Goal: Task Accomplishment & Management: Manage account settings

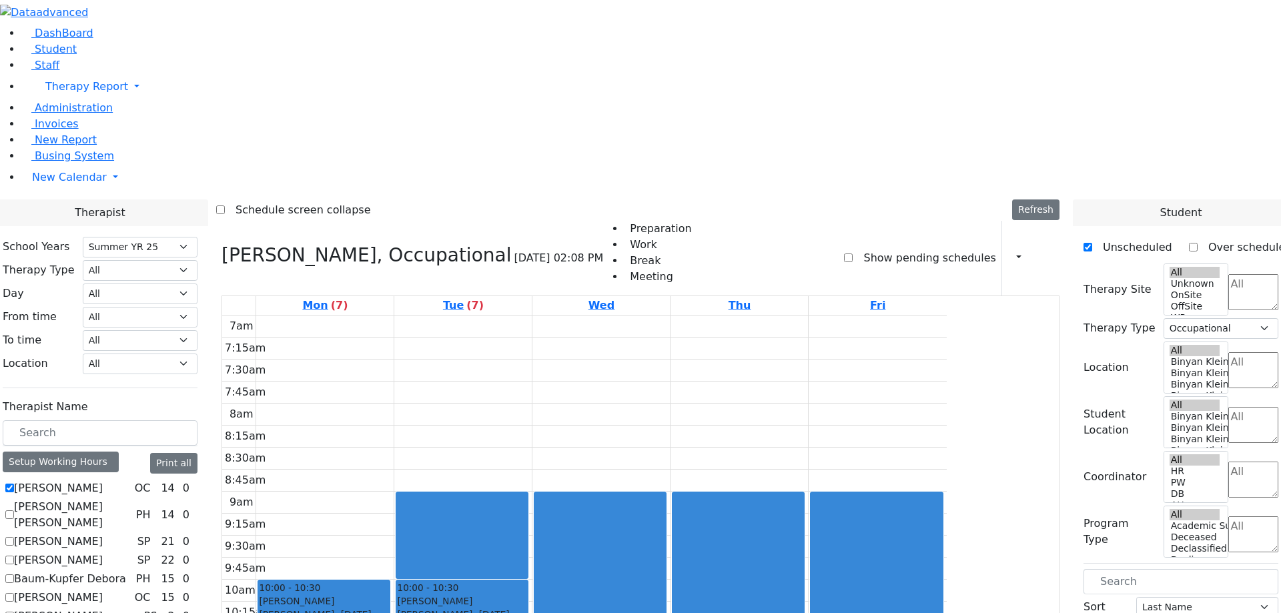
select select "211"
select select "1"
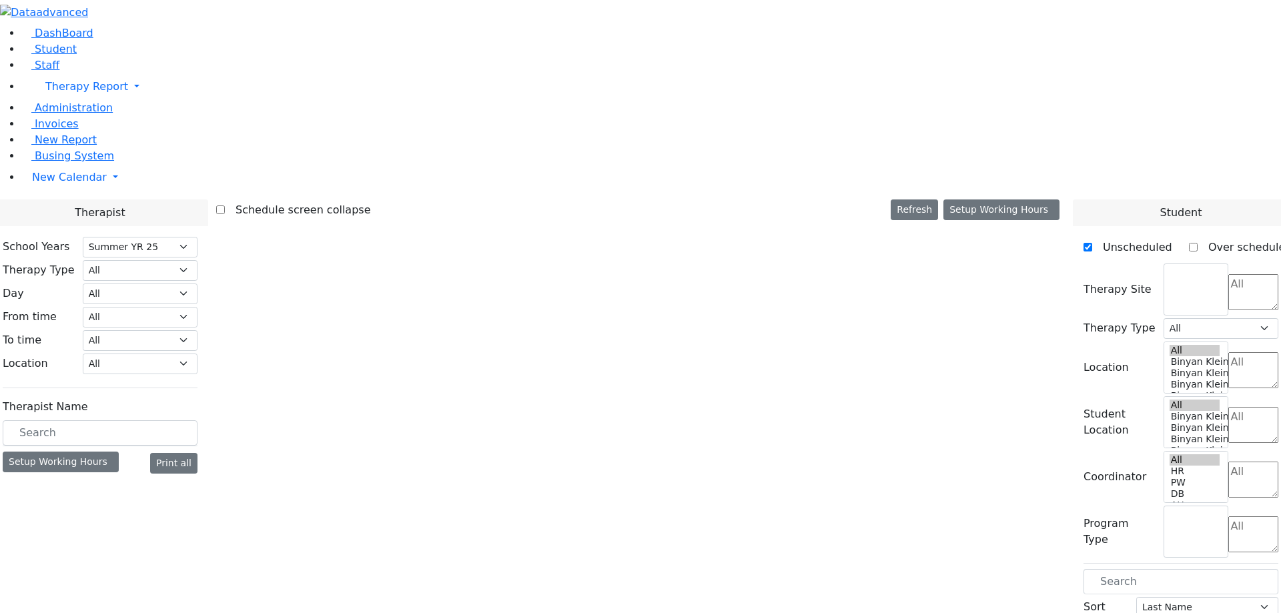
select select "211"
select select "1"
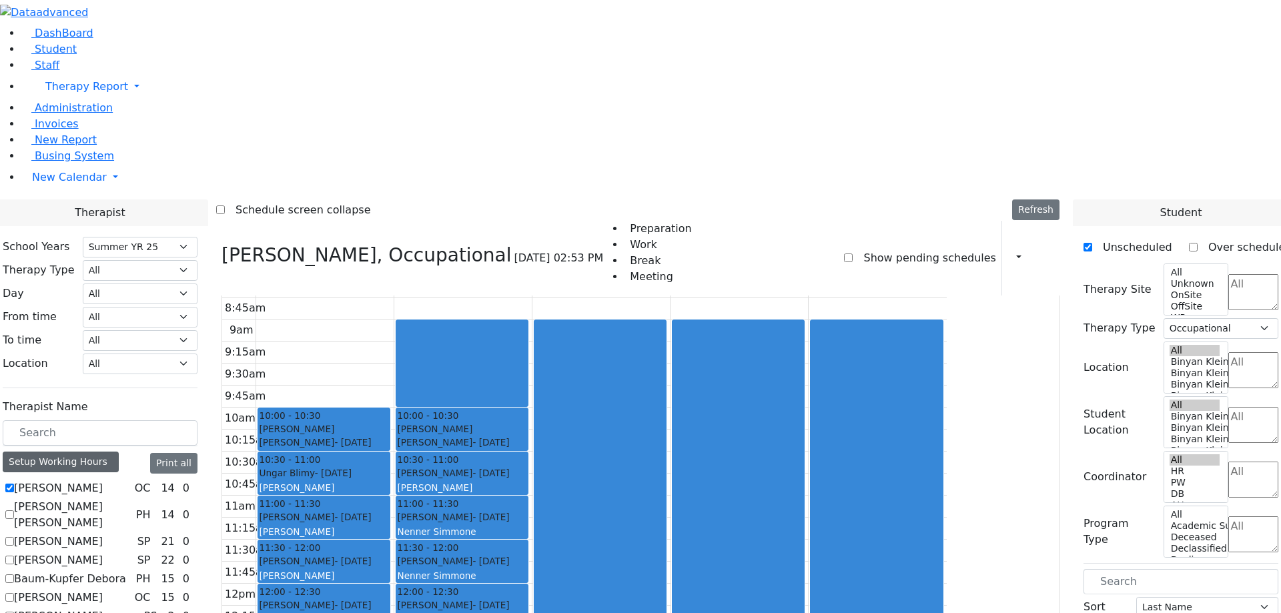
click at [119, 452] on div "Setup Working Hours" at bounding box center [61, 462] width 116 height 21
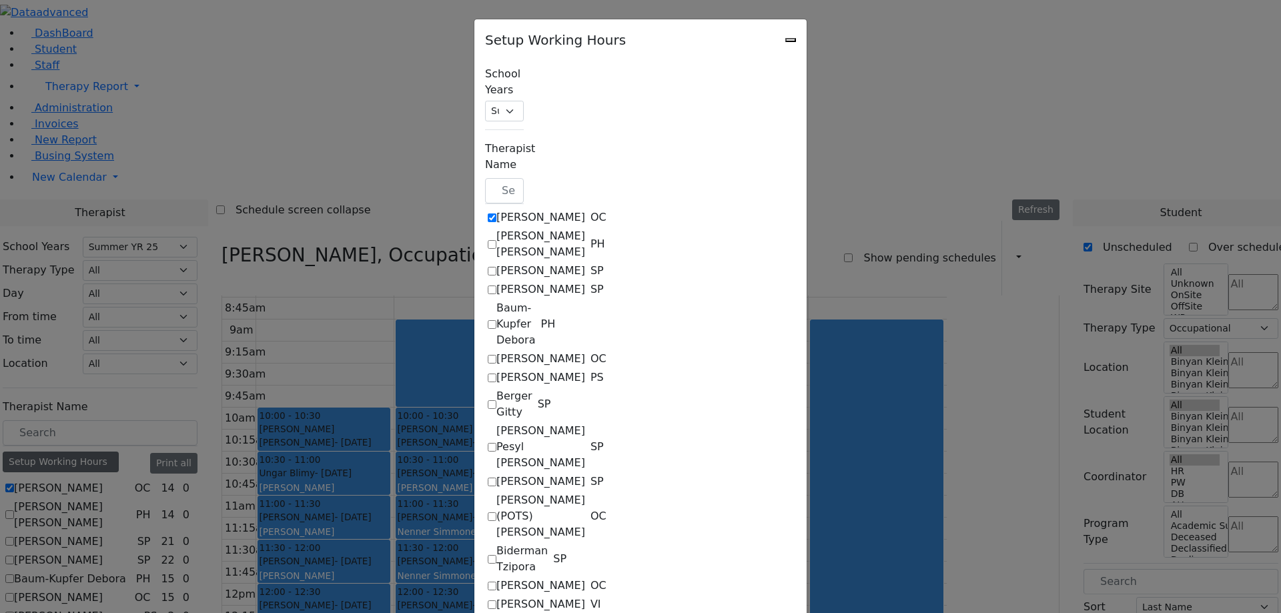
checkbox input "true"
select select "14:00:00"
select select "33"
select select "15:00:00"
select select "17:00:00"
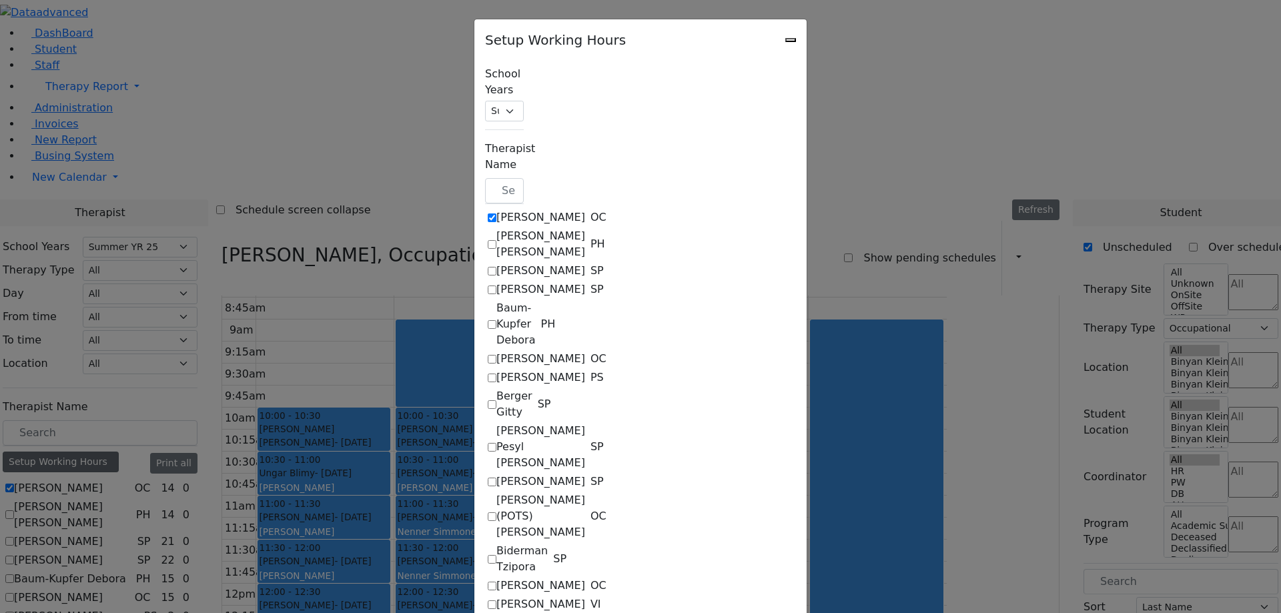
select select "1"
select select "10:00:00"
select select "14:00:00"
select select "33"
select select "15:00:00"
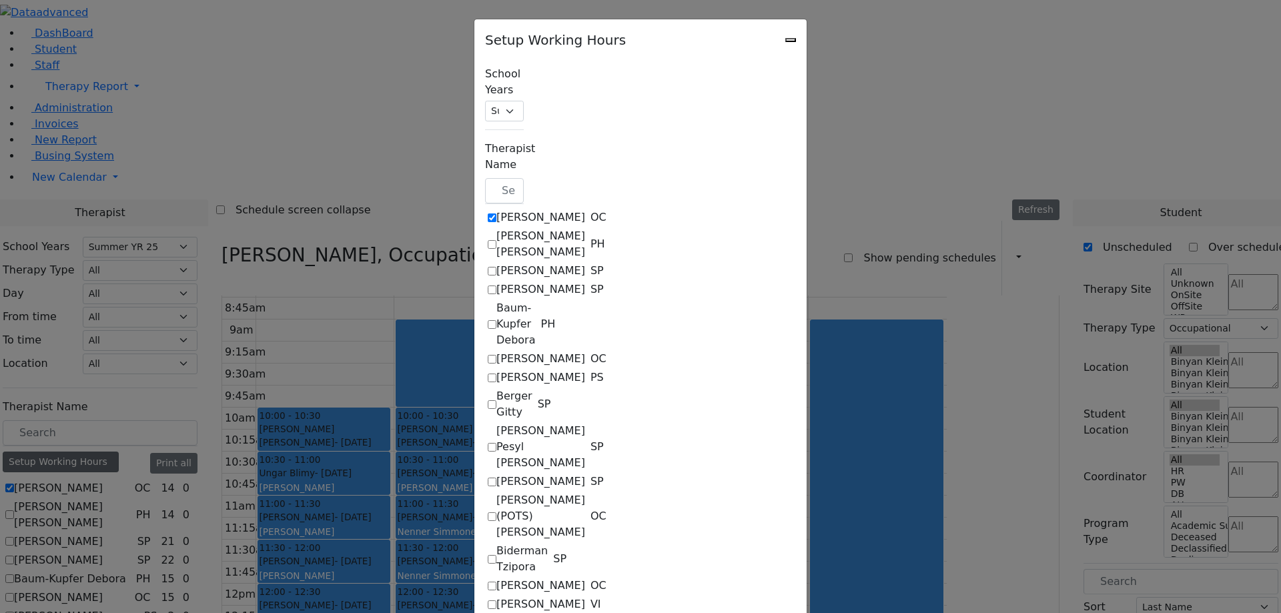
select select "15:00:00"
select select "17:00:00"
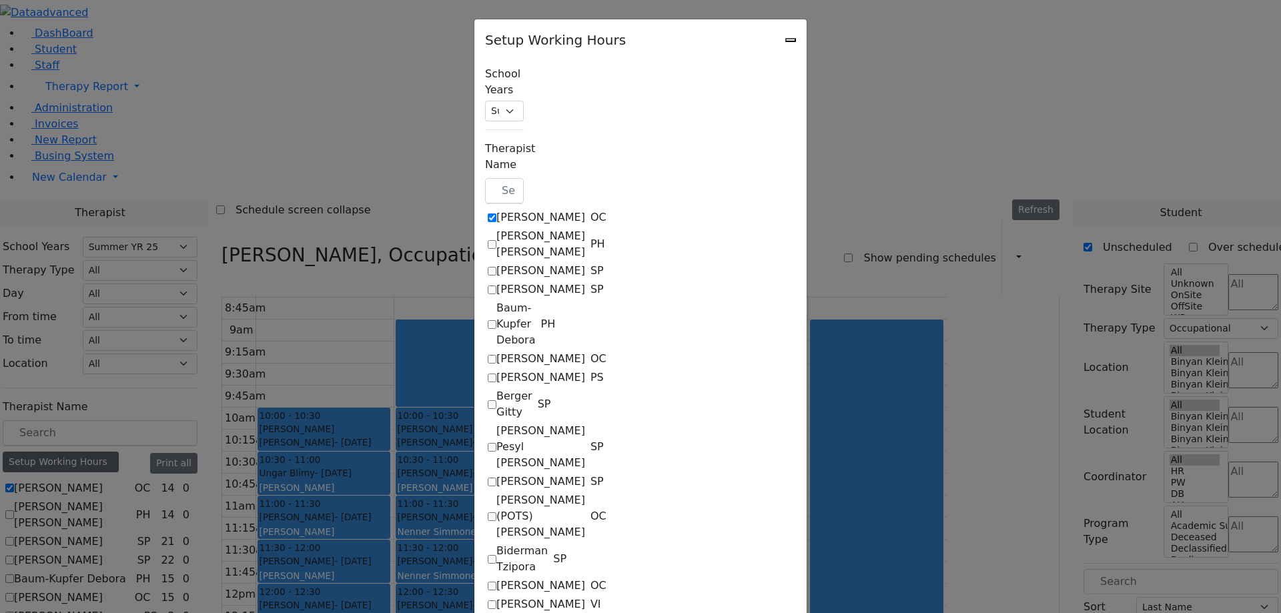
select select "17:00:00"
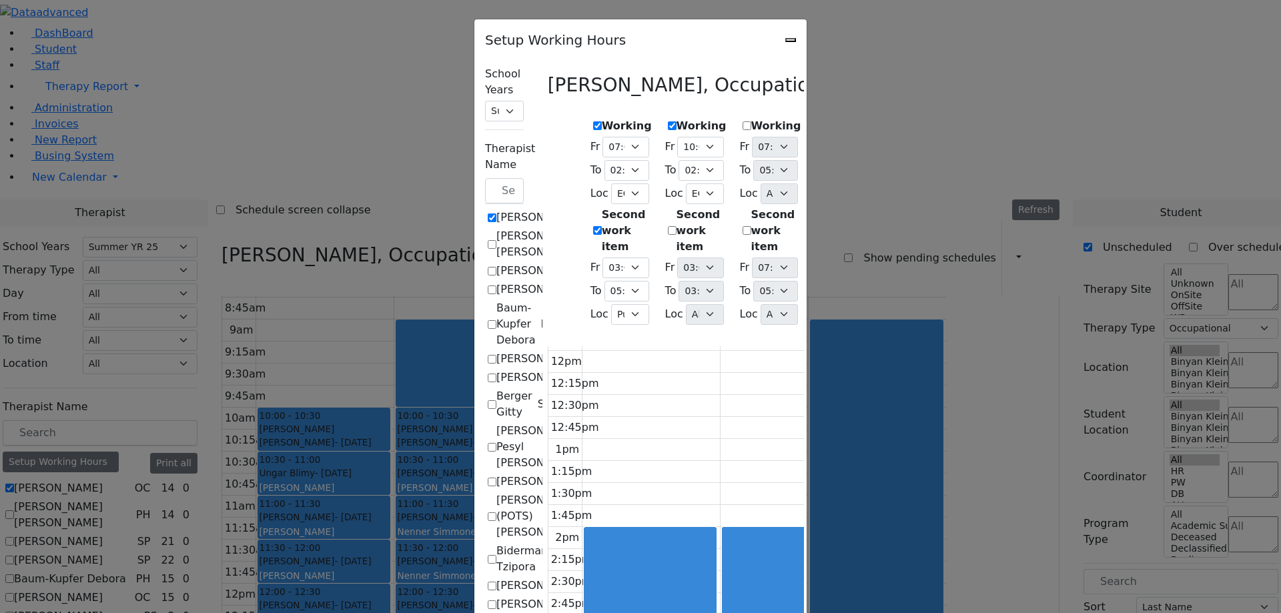
scroll to position [13, 0]
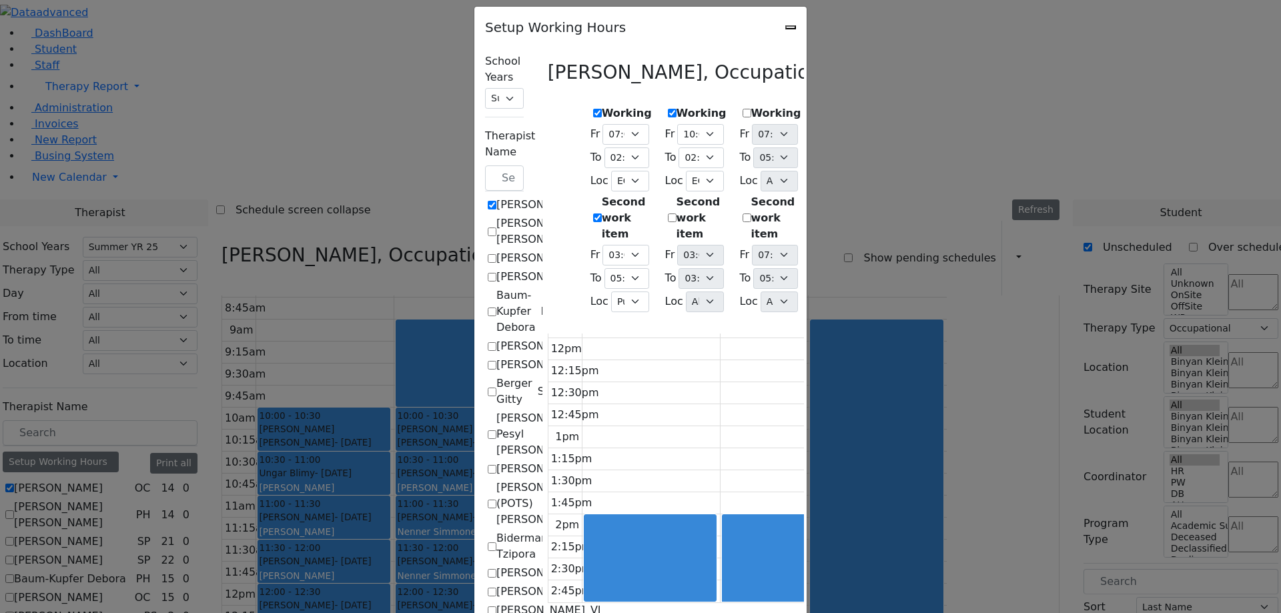
click at [790, 27] on icon "Close" at bounding box center [790, 27] width 0 height 0
checkbox input "false"
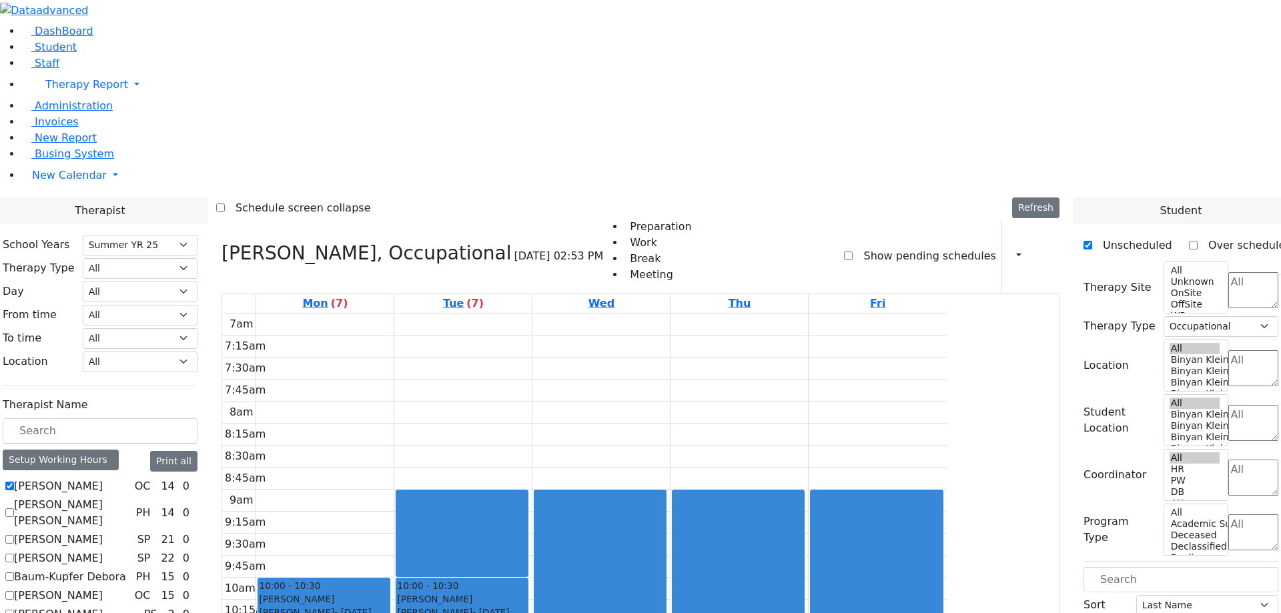
scroll to position [0, 0]
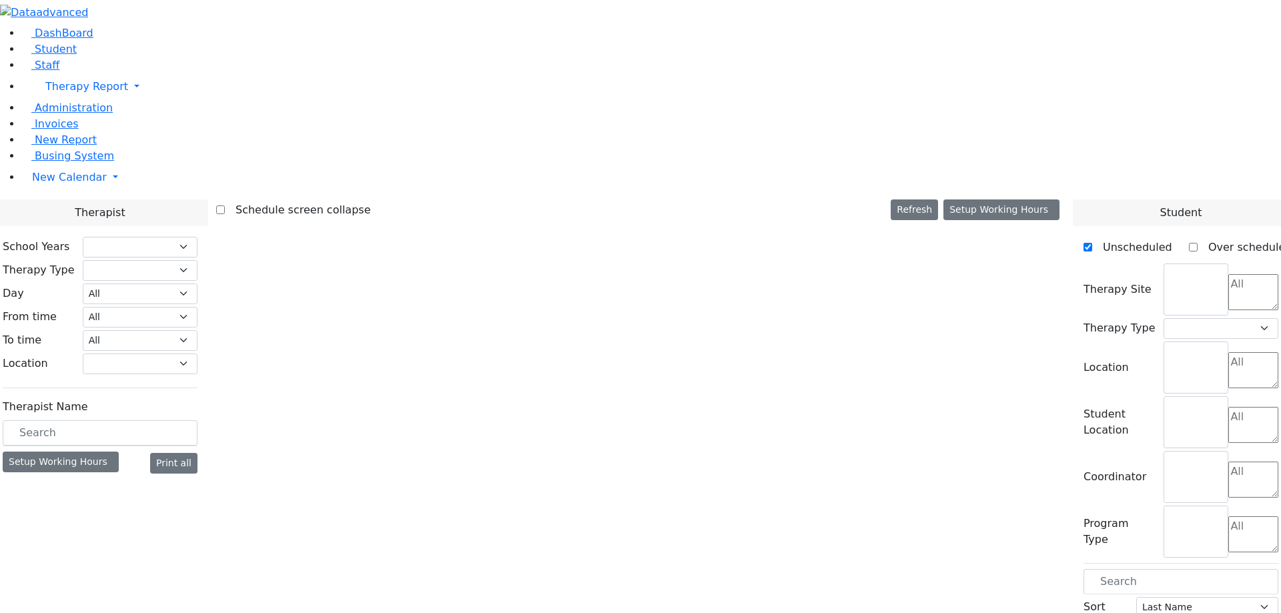
select select "211"
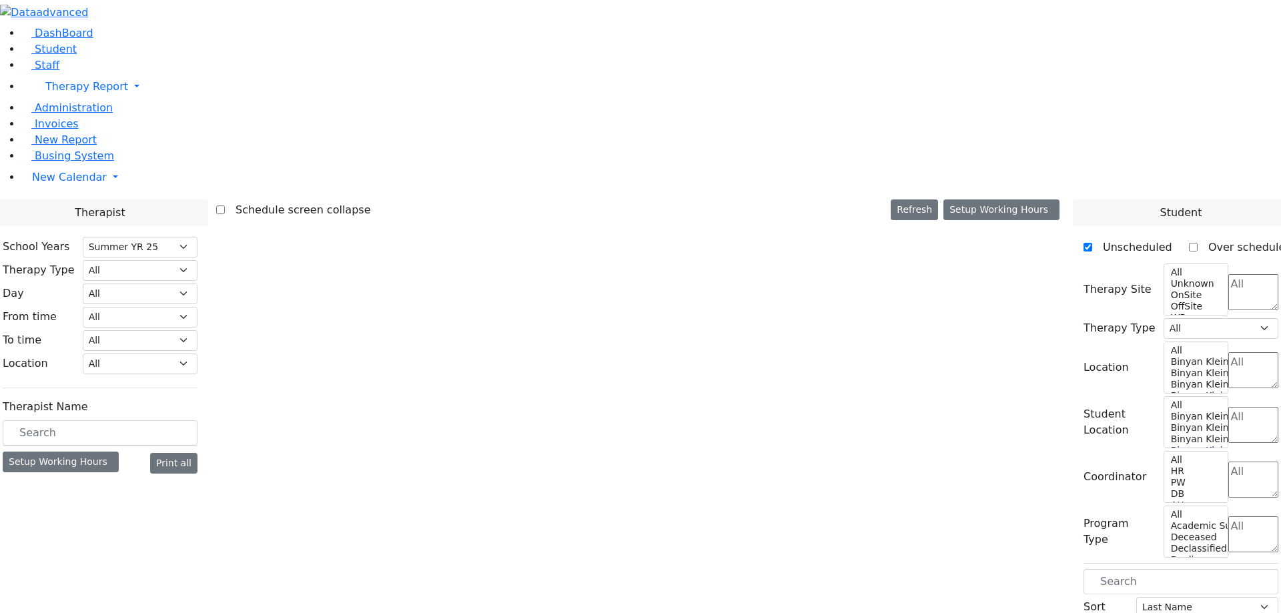
select select "1"
select select "211"
select select "1"
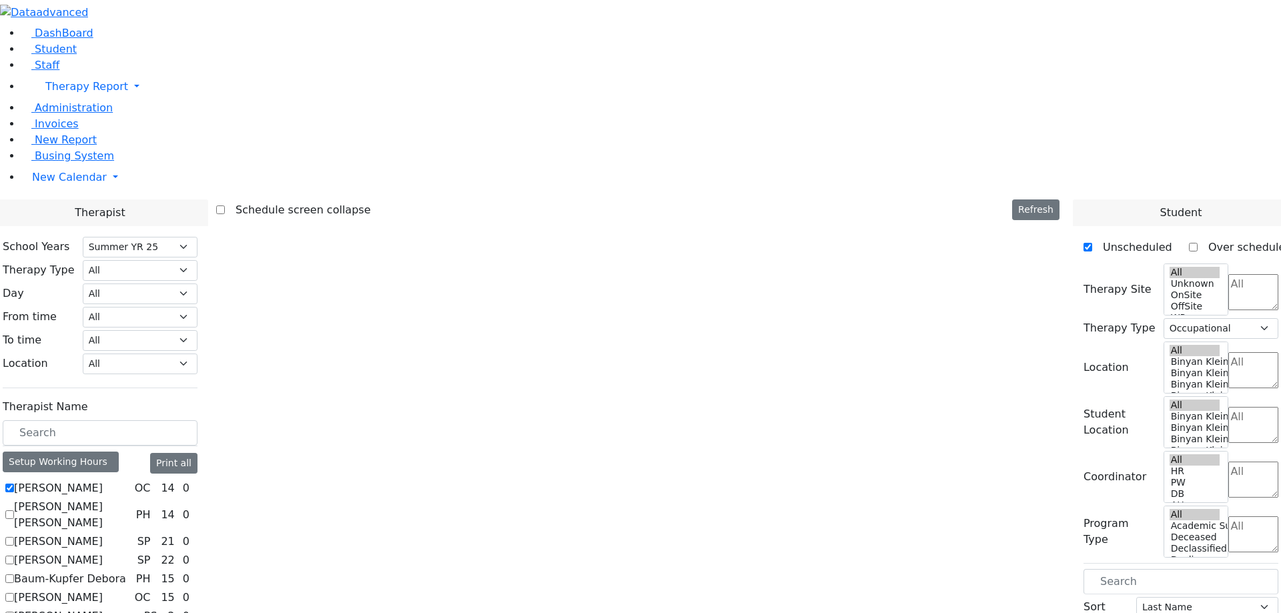
select select "211"
select select "1"
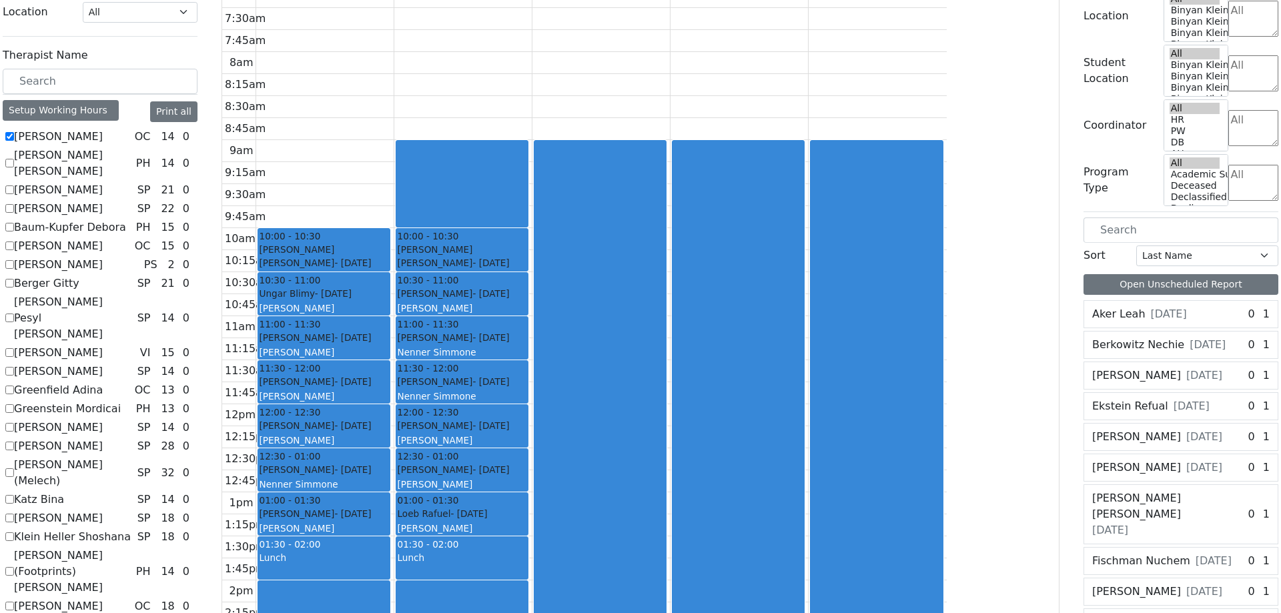
click at [800, 524] on div "7am 7:15am 7:30am 7:45am 8am 8:15am 8:30am 8:45am 9am 9:15am 9:30am 9:45am 10am…" at bounding box center [584, 404] width 724 height 880
click at [851, 486] on div "7am 7:15am 7:30am 7:45am 8am 8:15am 8:30am 8:45am 9am 9:15am 9:30am 9:45am 10am…" at bounding box center [584, 404] width 724 height 880
click at [742, 480] on div "7am 7:15am 7:30am 7:45am 8am 8:15am 8:30am 8:45am 9am 9:15am 9:30am 9:45am 10am…" at bounding box center [584, 404] width 724 height 880
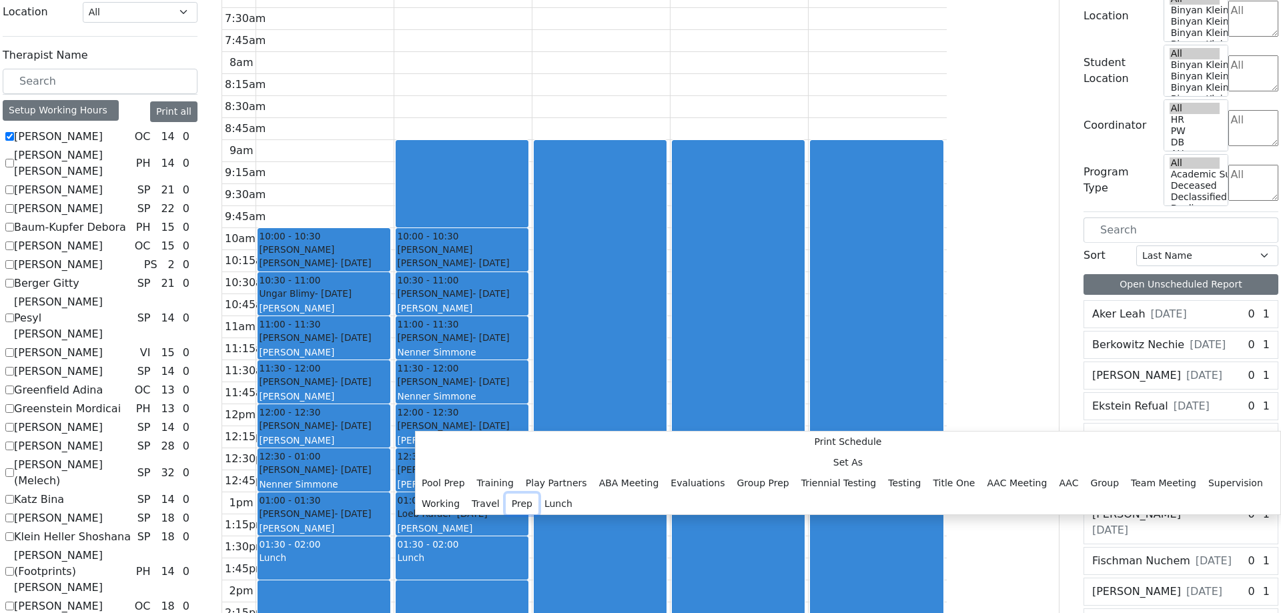
click at [538, 494] on button "Prep" at bounding box center [522, 504] width 33 height 21
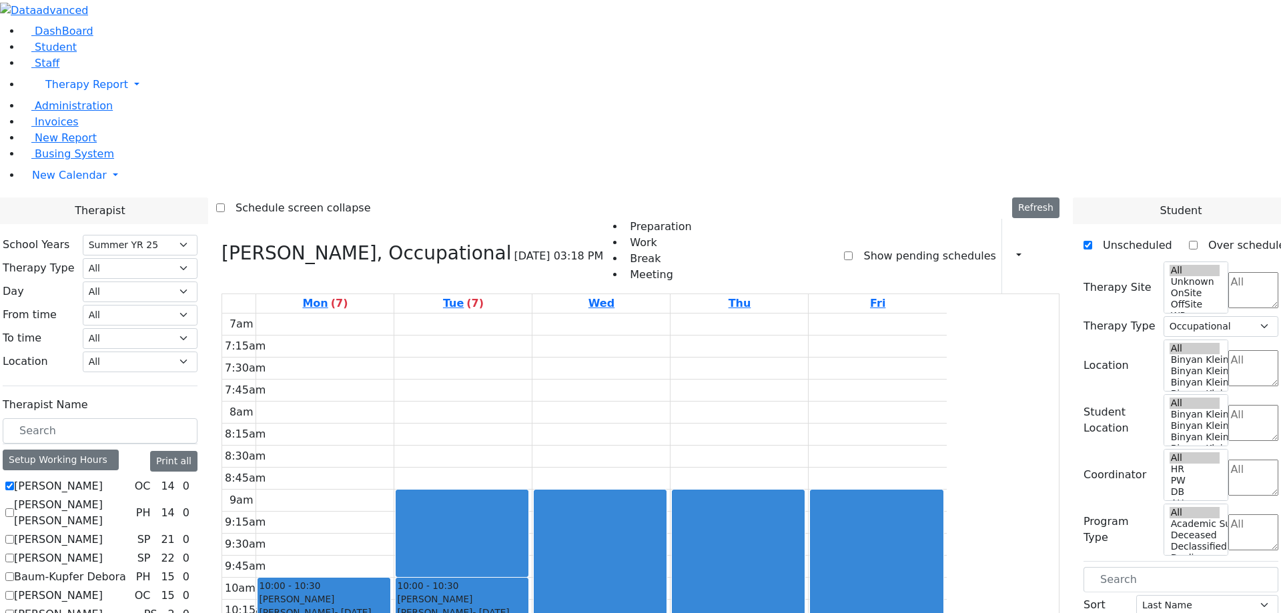
scroll to position [0, 0]
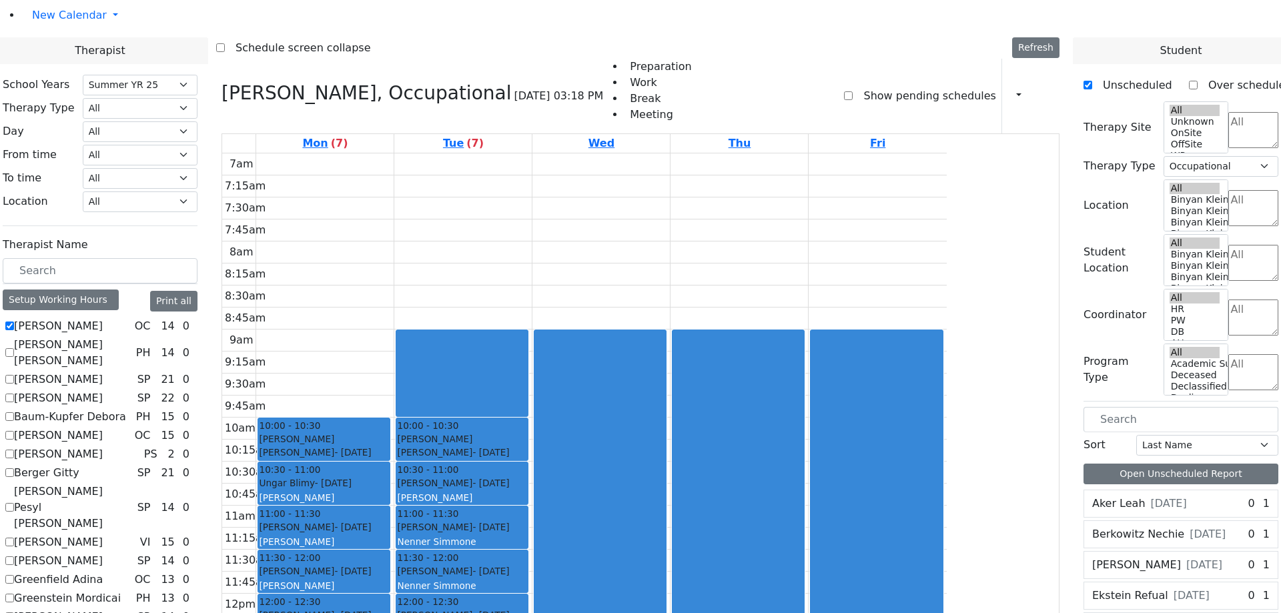
scroll to position [351, 0]
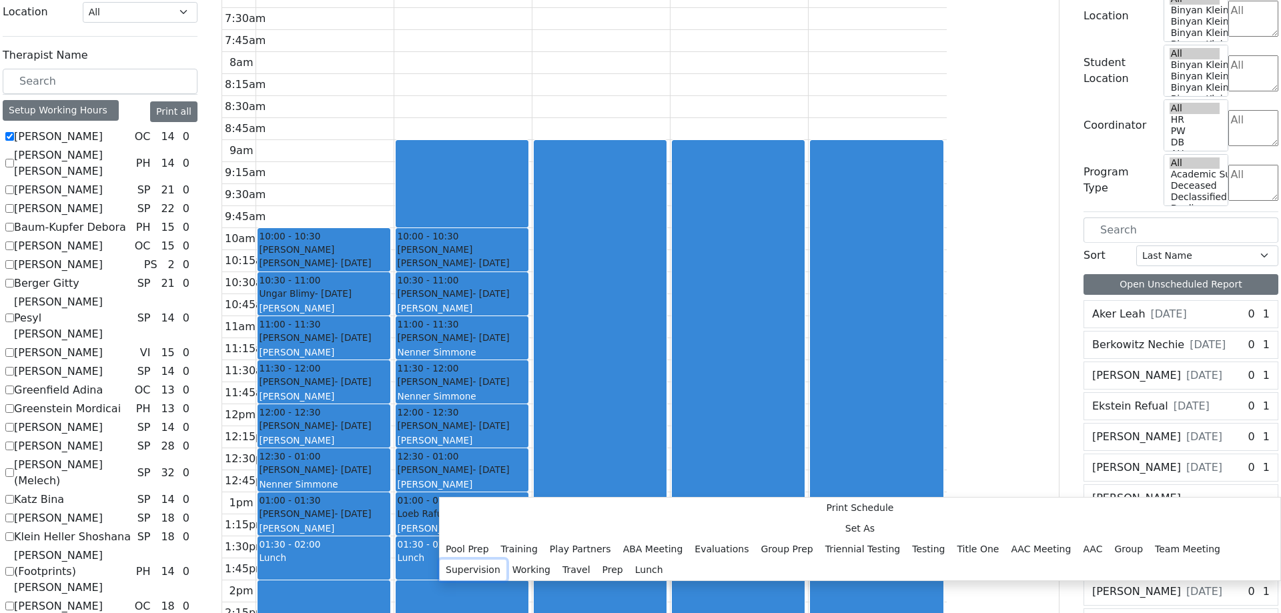
click at [506, 560] on button "Supervision" at bounding box center [473, 570] width 67 height 21
select select "1"
select select "16:00:00"
select select "16:15:00"
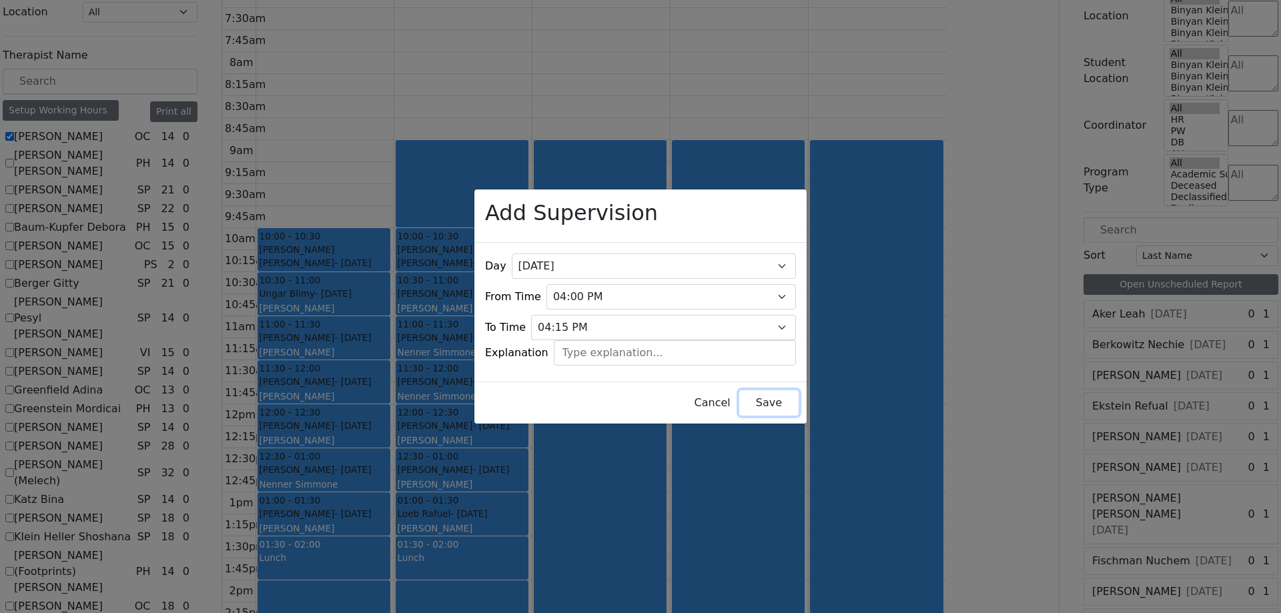
click at [739, 390] on button "Save" at bounding box center [768, 402] width 59 height 25
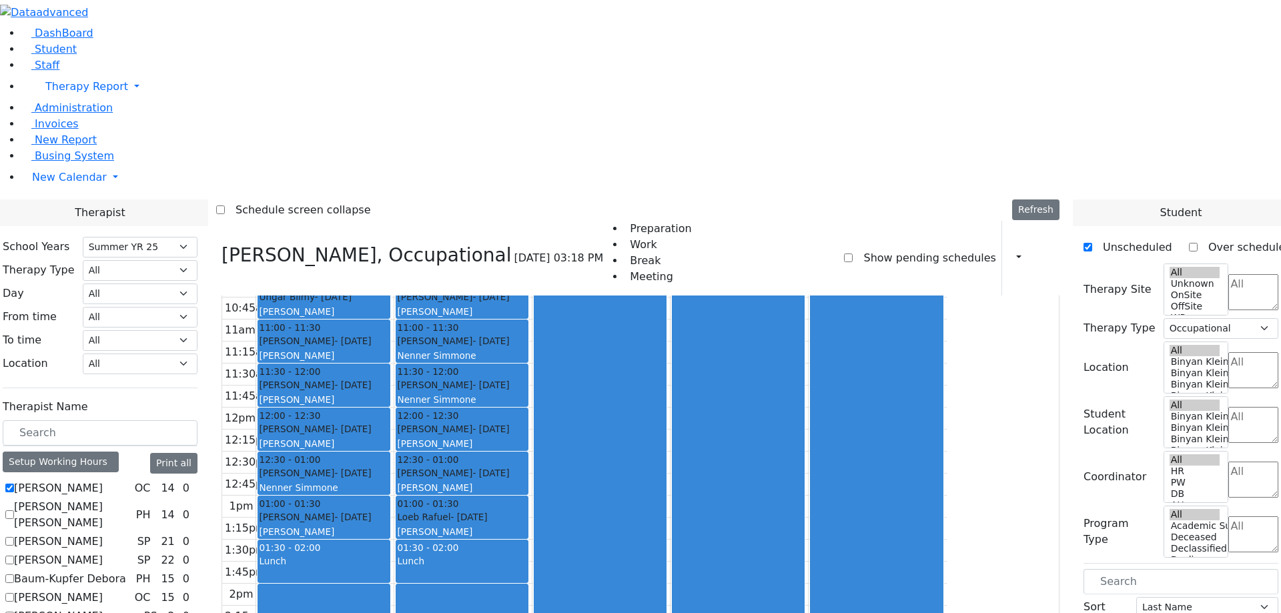
scroll to position [2, 0]
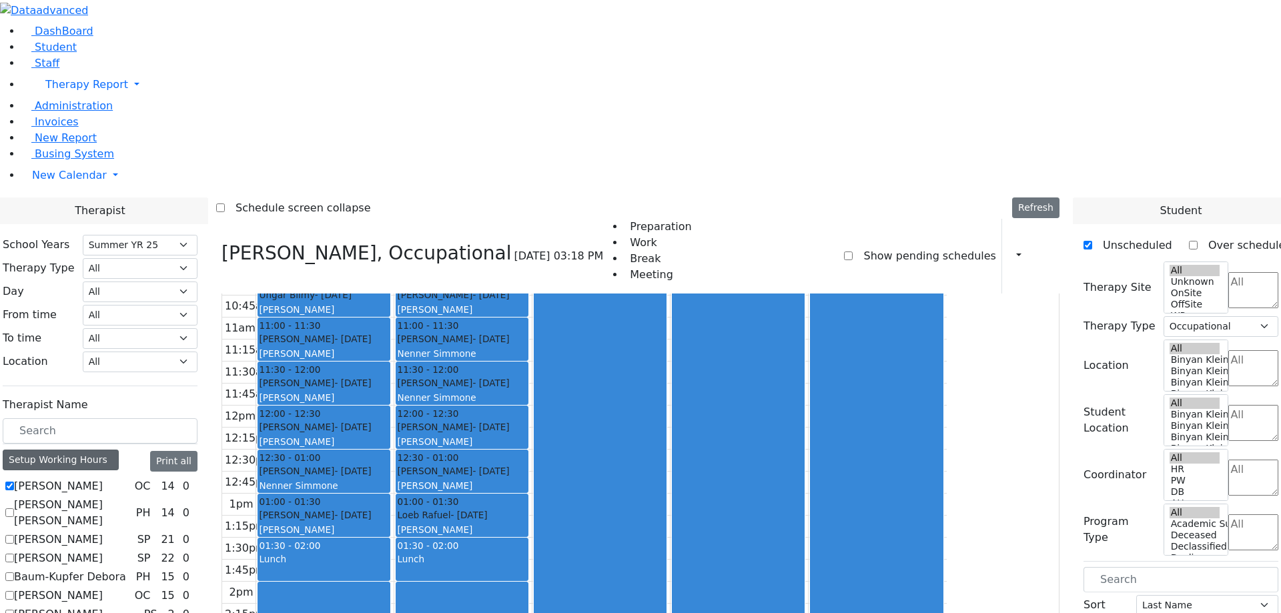
click at [119, 450] on div "Setup Working Hours" at bounding box center [61, 460] width 116 height 21
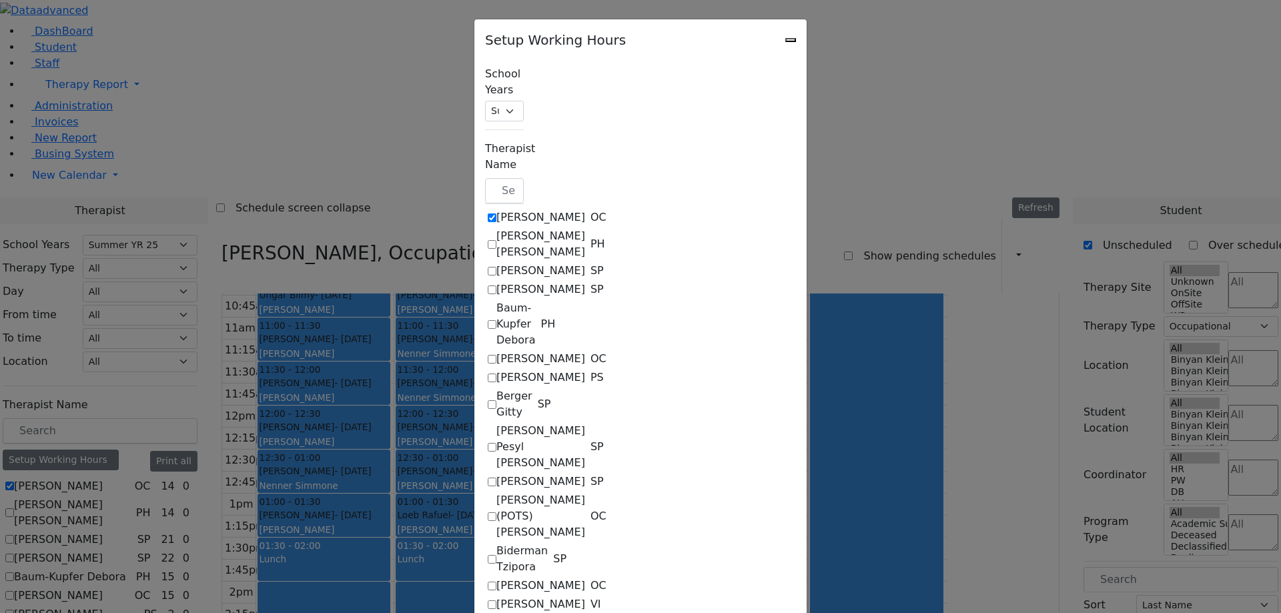
checkbox input "true"
select select "14:00:00"
select select "33"
select select "15:00:00"
select select "17:00:00"
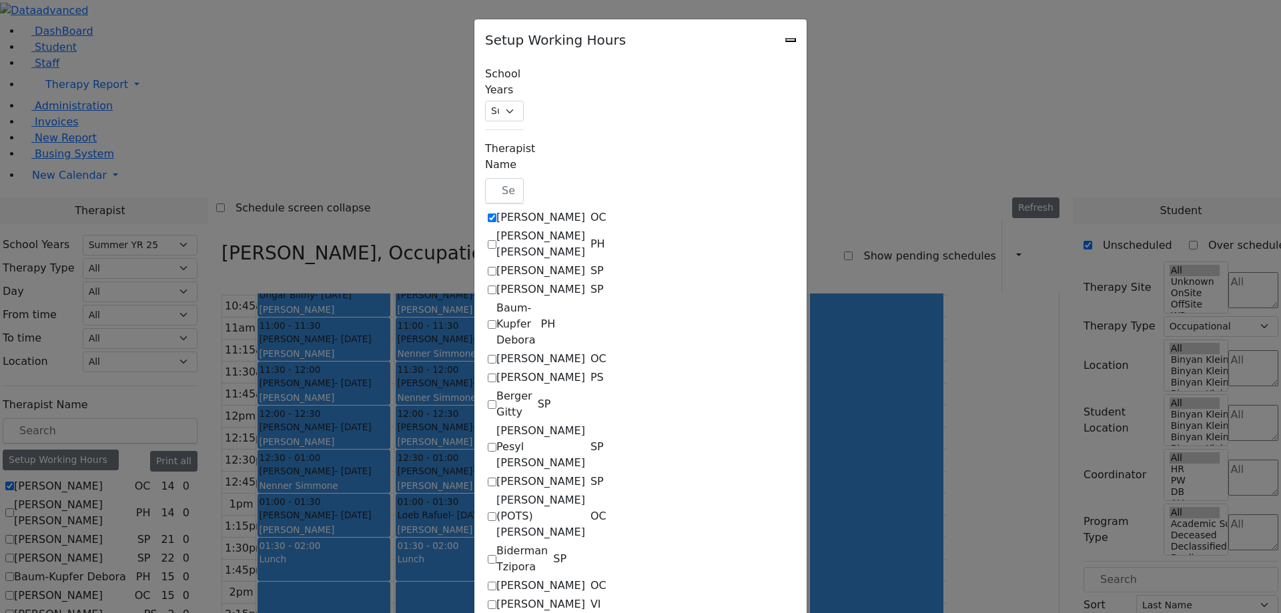
select select "1"
select select "10:00:00"
select select "14:00:00"
select select "33"
select select "15:00:00"
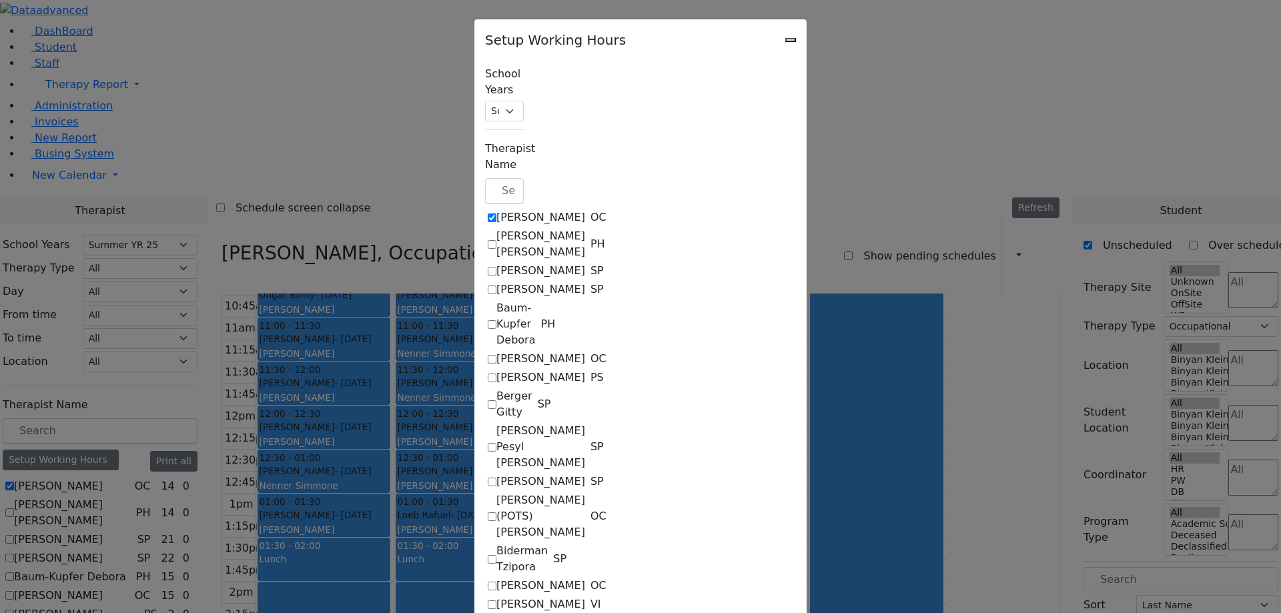
select select "15:00:00"
select select "17:00:00"
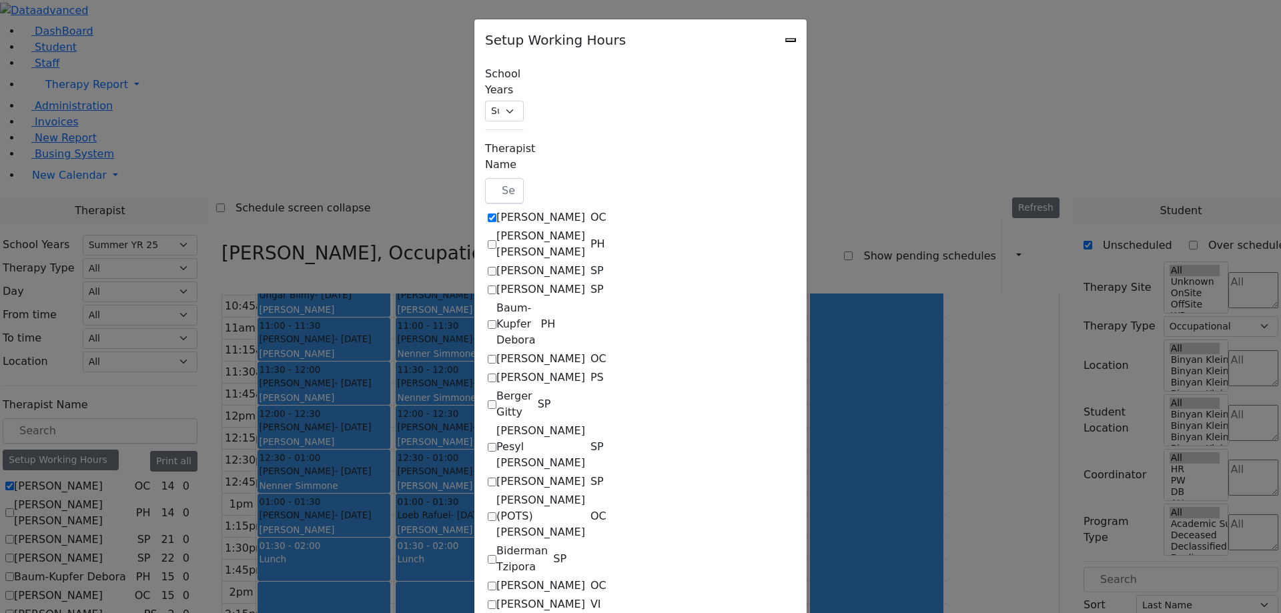
select select "17:00:00"
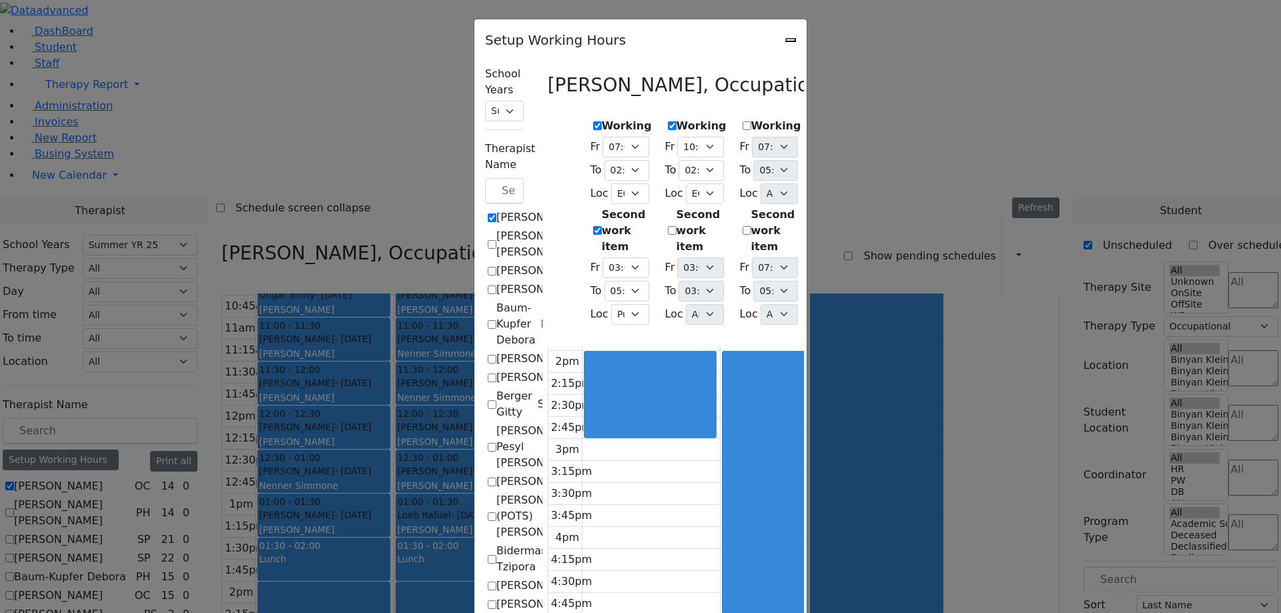
scroll to position [13, 0]
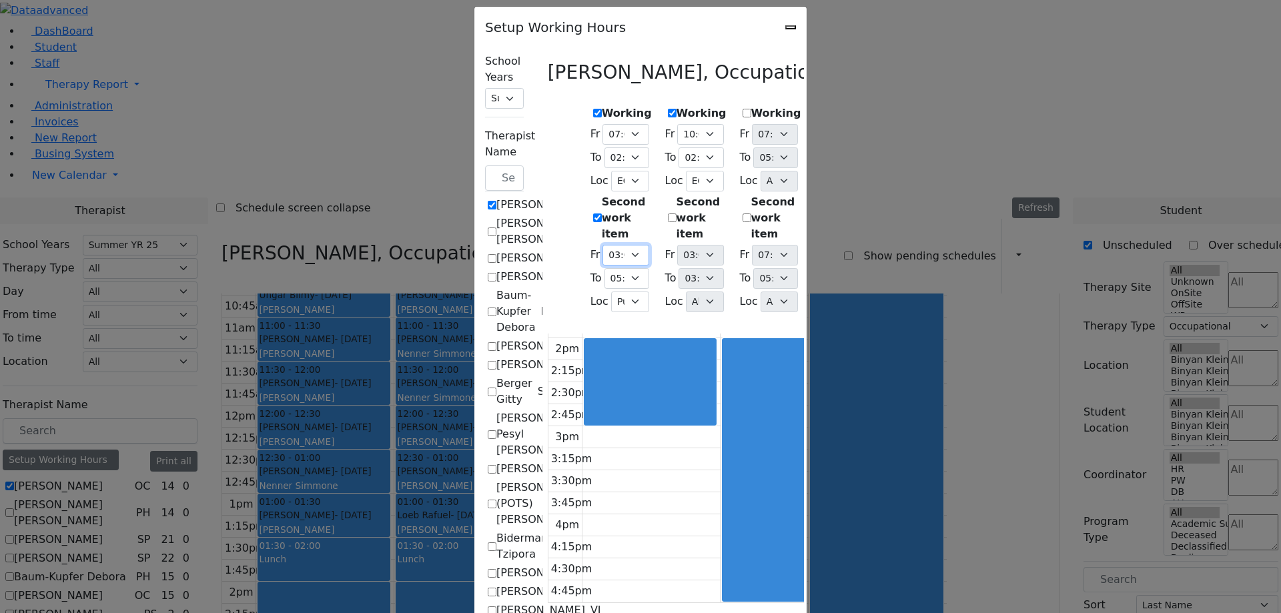
click at [602, 245] on select "07:00 AM 07:15 AM 07:30 AM 07:45 AM 08:00 AM 08:15 AM 08:30 AM 08:45 AM 09:00 A…" at bounding box center [625, 255] width 46 height 21
select select "13:00:00"
click at [602, 245] on select "07:00 AM 07:15 AM 07:30 AM 07:45 AM 08:00 AM 08:15 AM 08:30 AM 08:45 AM 09:00 A…" at bounding box center [625, 255] width 46 height 21
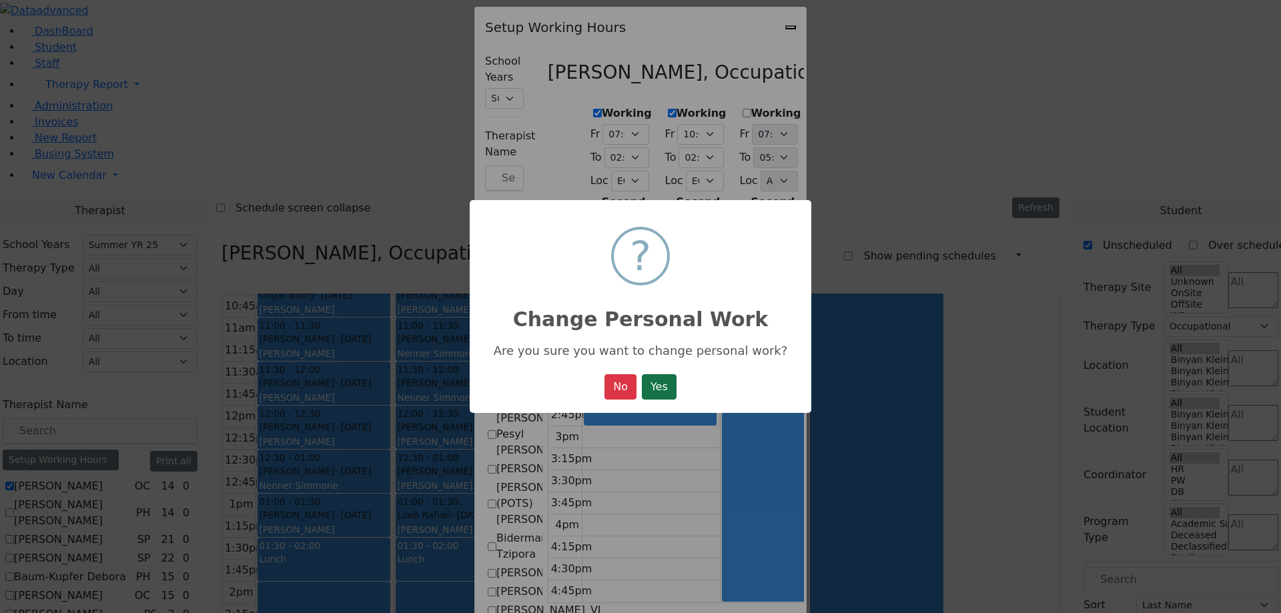
click at [672, 382] on button "Yes" at bounding box center [659, 386] width 35 height 25
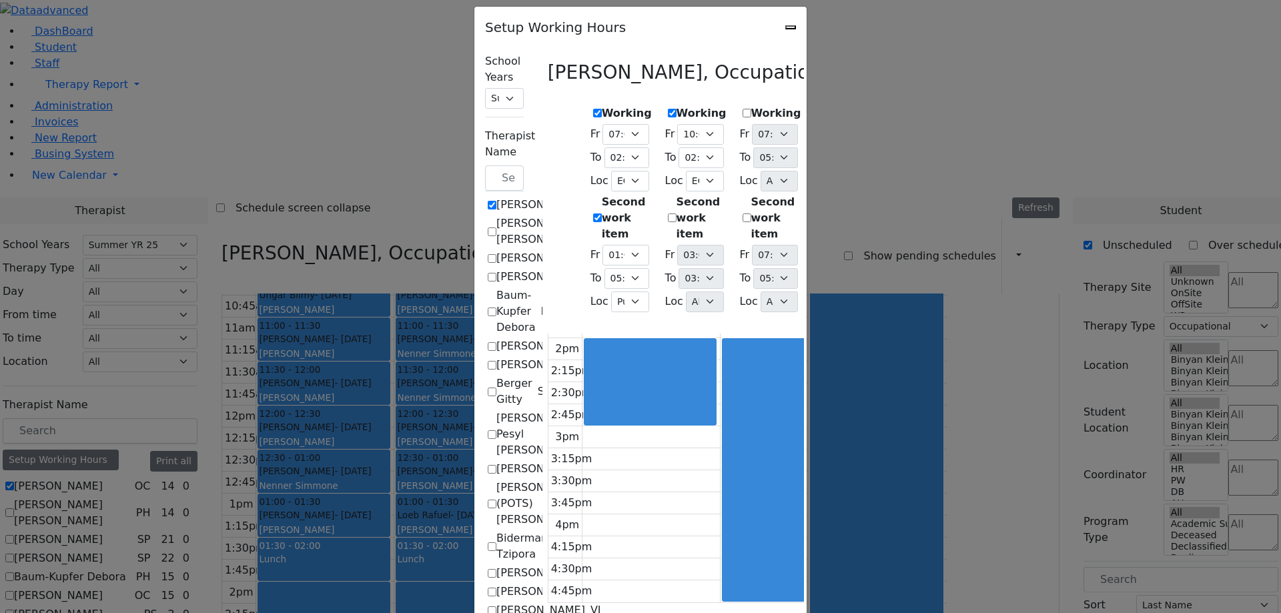
select select "14:00:00"
select select "33"
select select "15:00:00"
select select "17:00:00"
select select "1"
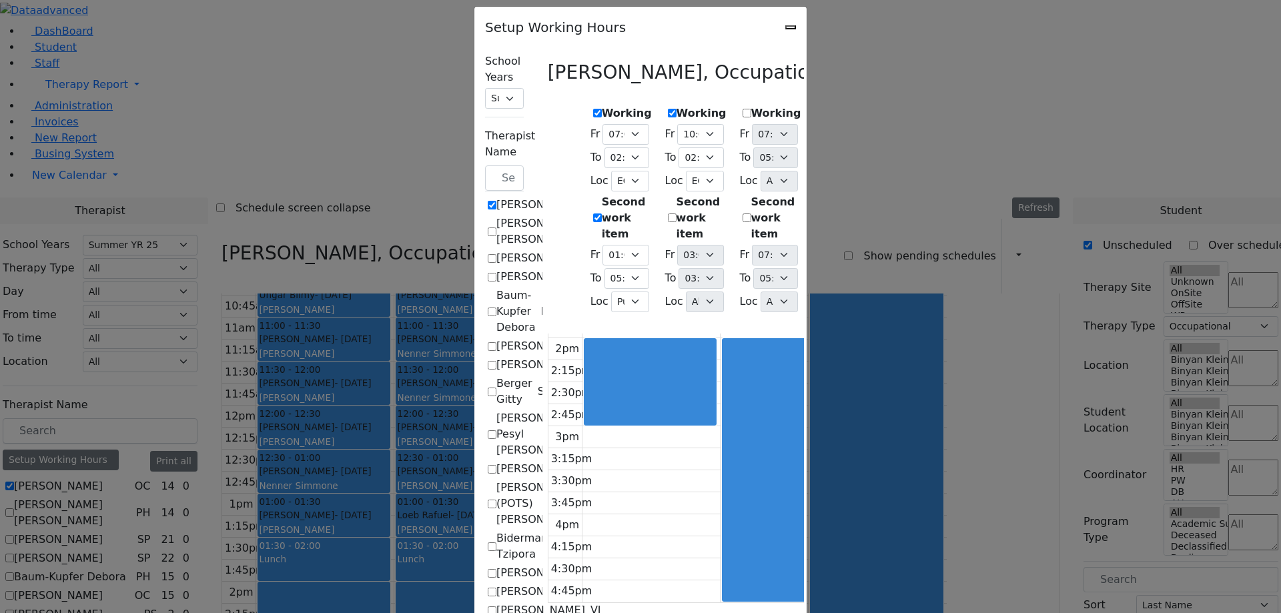
select select "10:00:00"
select select "14:00:00"
select select "33"
select select "15:00:00"
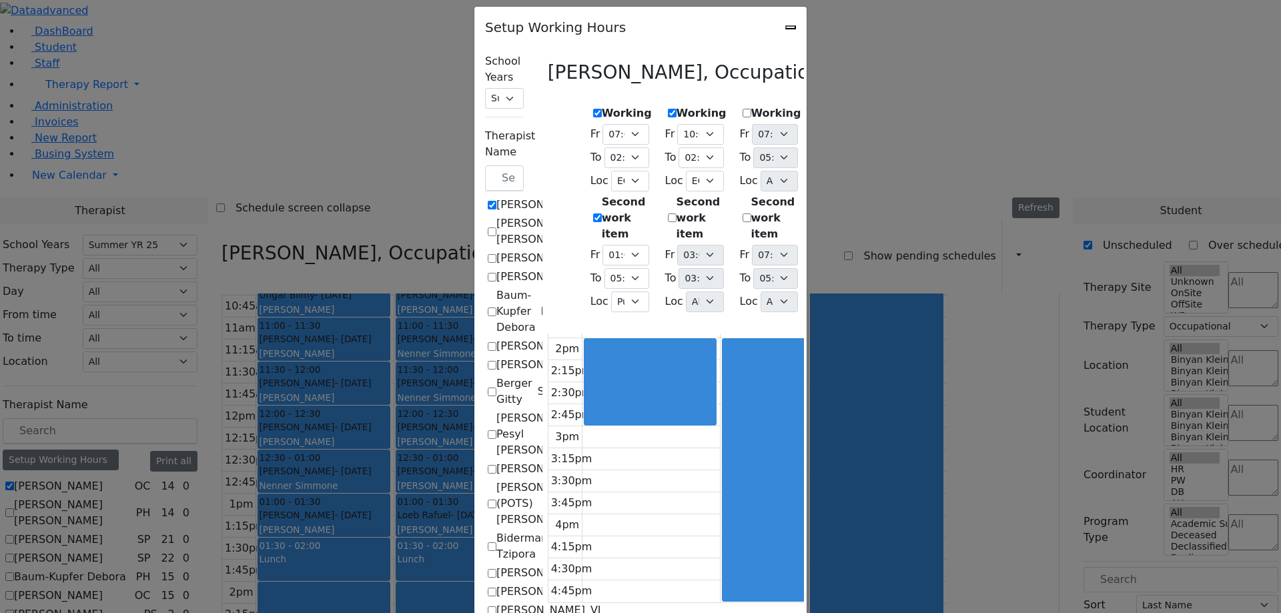
select select "17:00:00"
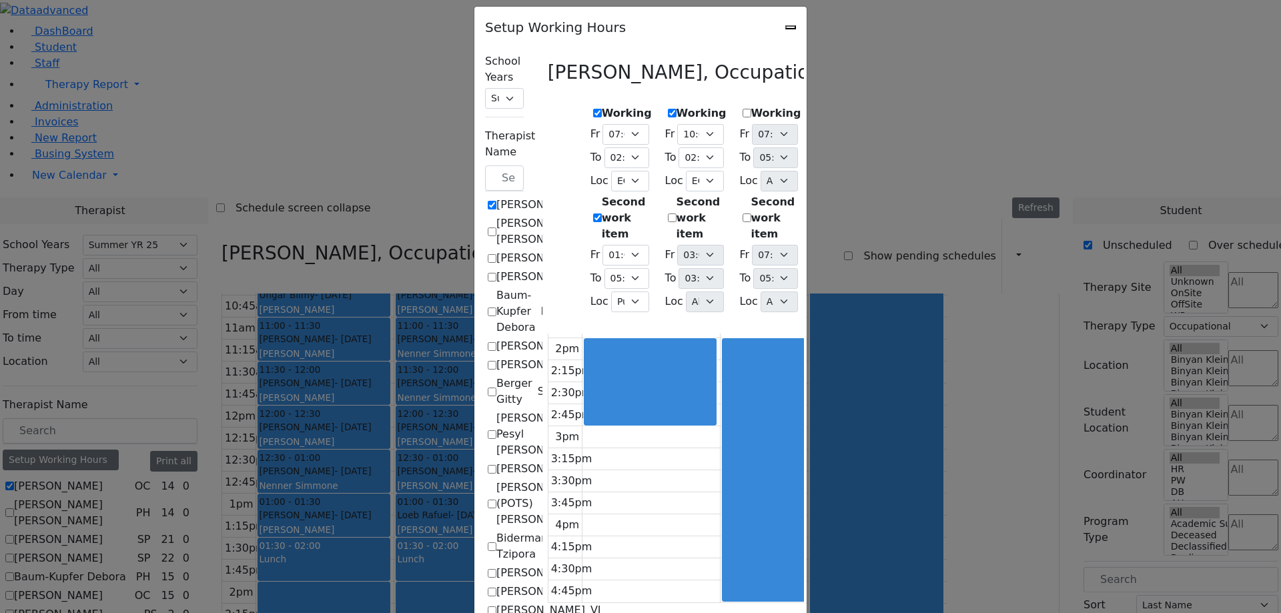
select select "17:00:00"
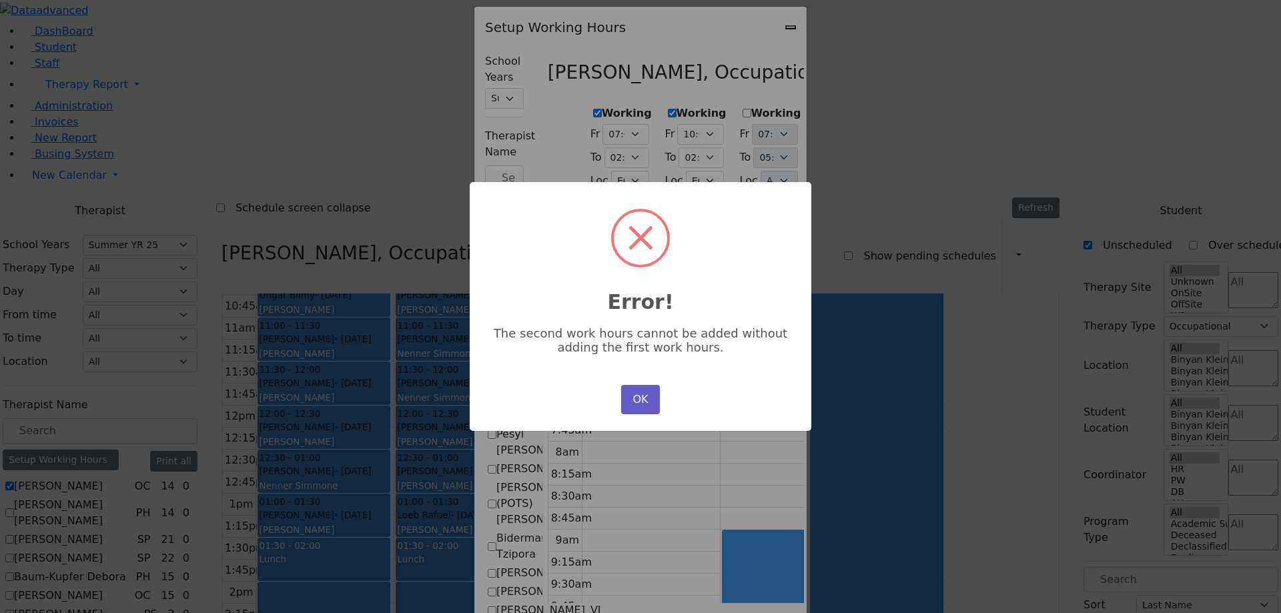
click at [644, 394] on button "OK" at bounding box center [640, 399] width 39 height 29
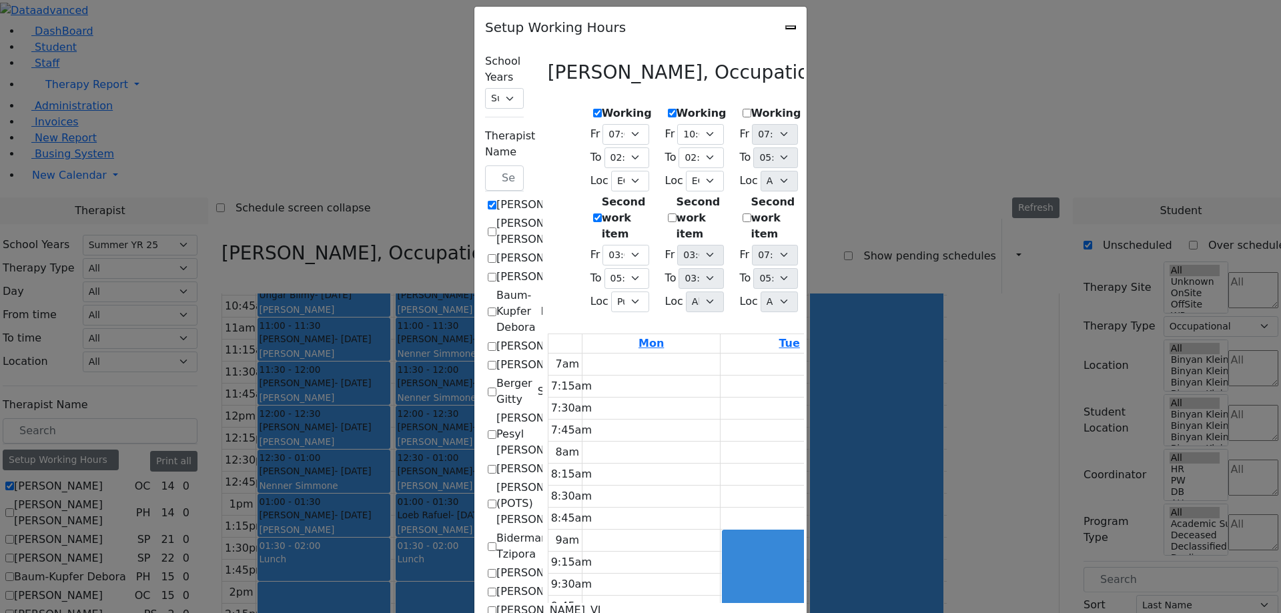
click at [790, 27] on icon "Close" at bounding box center [790, 27] width 0 height 0
checkbox input "false"
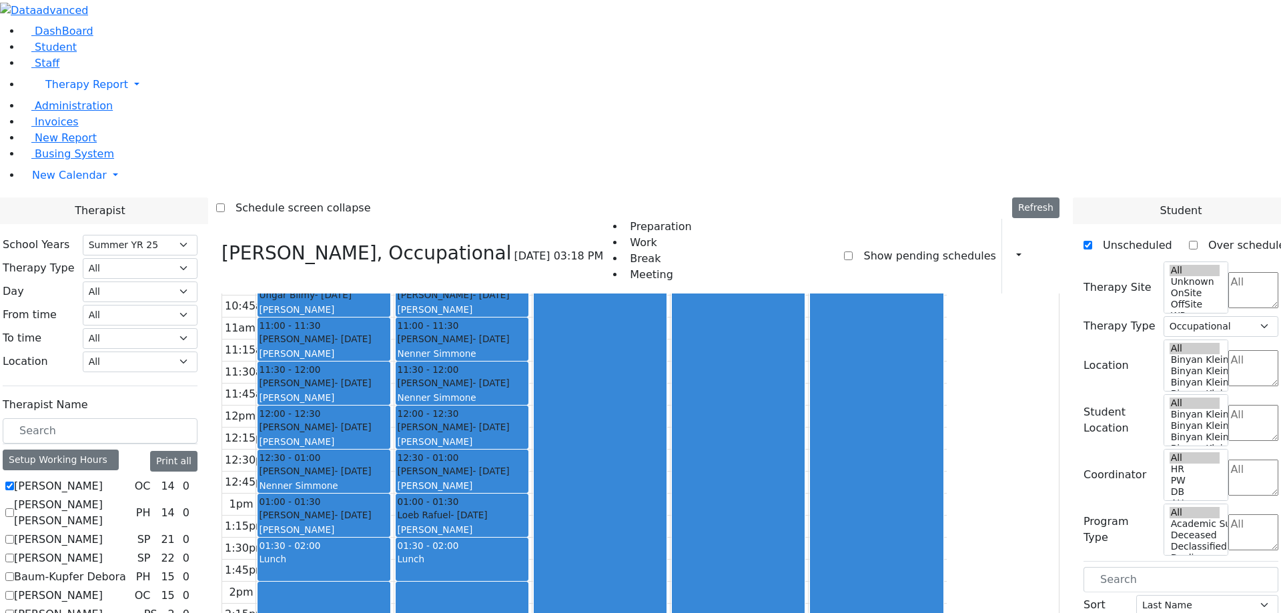
click at [103, 532] on label "[PERSON_NAME]" at bounding box center [58, 540] width 89 height 16
click at [14, 535] on input "[PERSON_NAME]" at bounding box center [9, 539] width 9 height 9
checkbox input "true"
select select
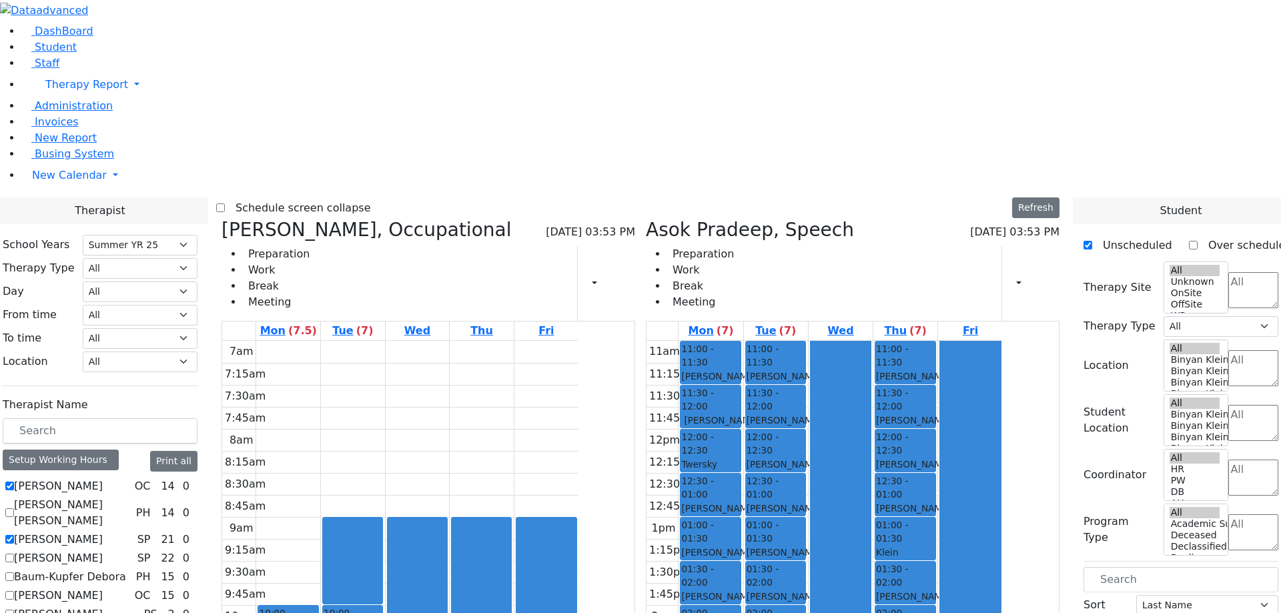
scroll to position [0, 0]
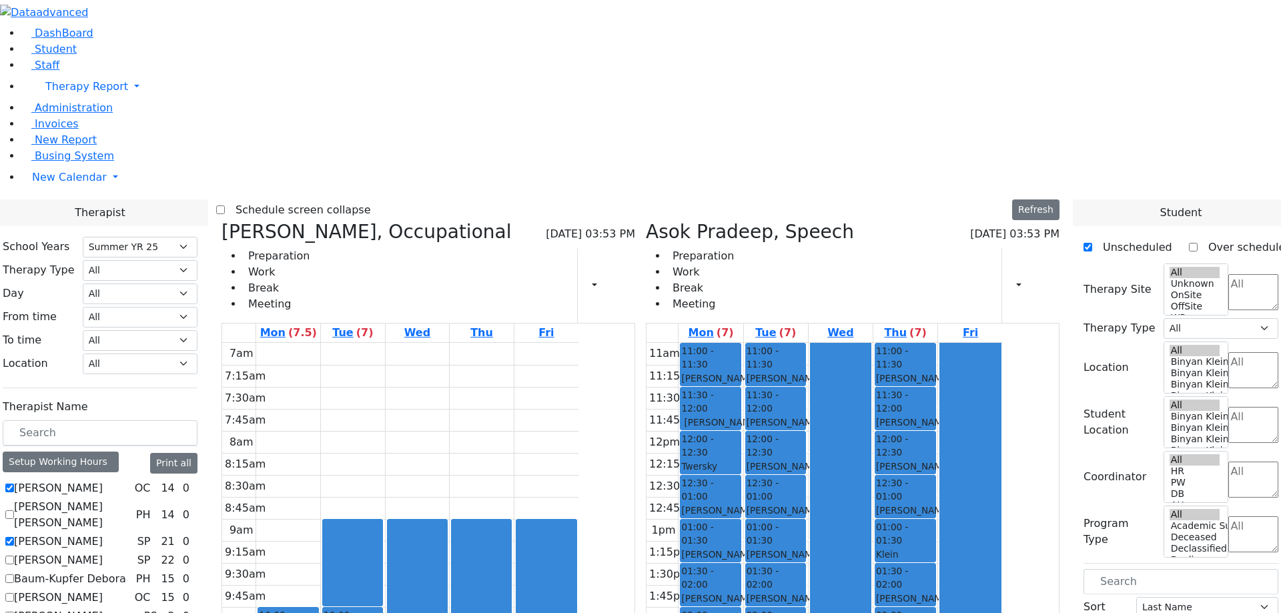
click at [103, 480] on label "[PERSON_NAME]" at bounding box center [58, 488] width 89 height 16
click at [14, 484] on input "[PERSON_NAME]" at bounding box center [9, 488] width 9 height 9
checkbox input "false"
select select "3"
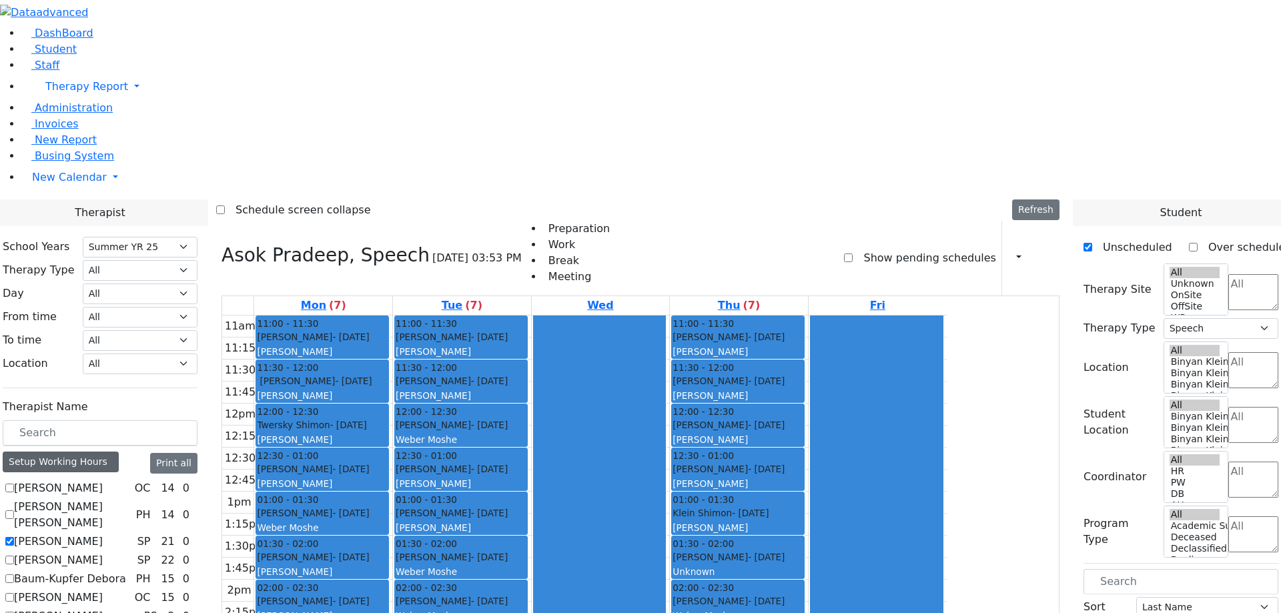
click at [119, 452] on div "Setup Working Hours" at bounding box center [61, 462] width 116 height 21
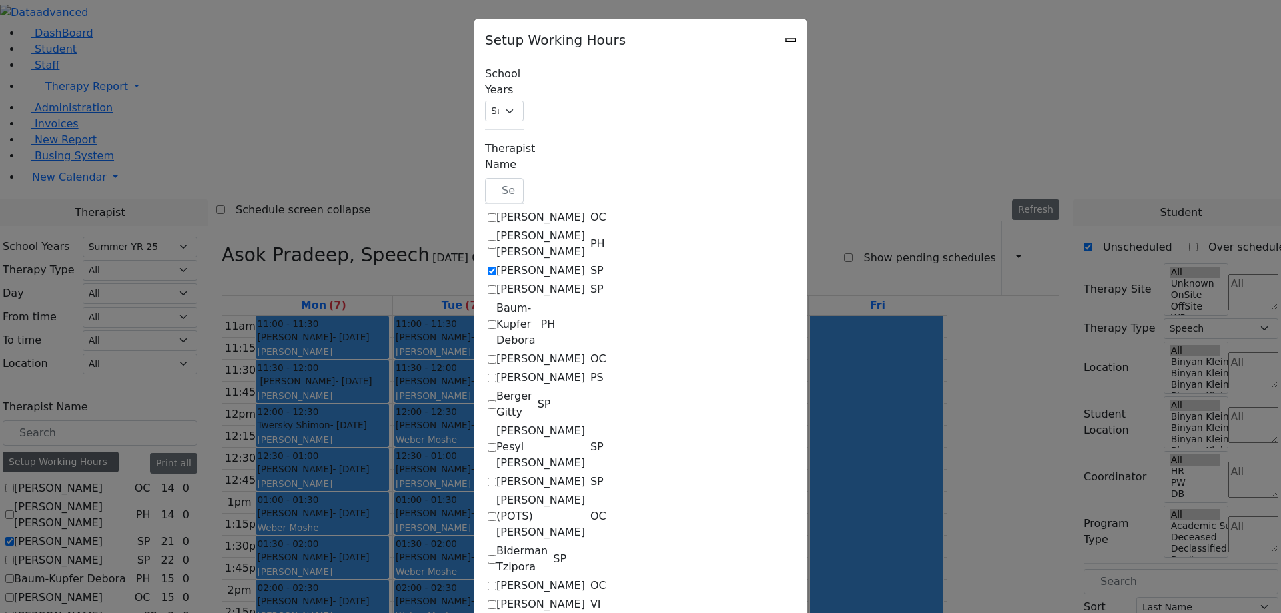
checkbox input "true"
select select "11:00:00"
select select "15:00:00"
select select "1"
select select "15:00:00"
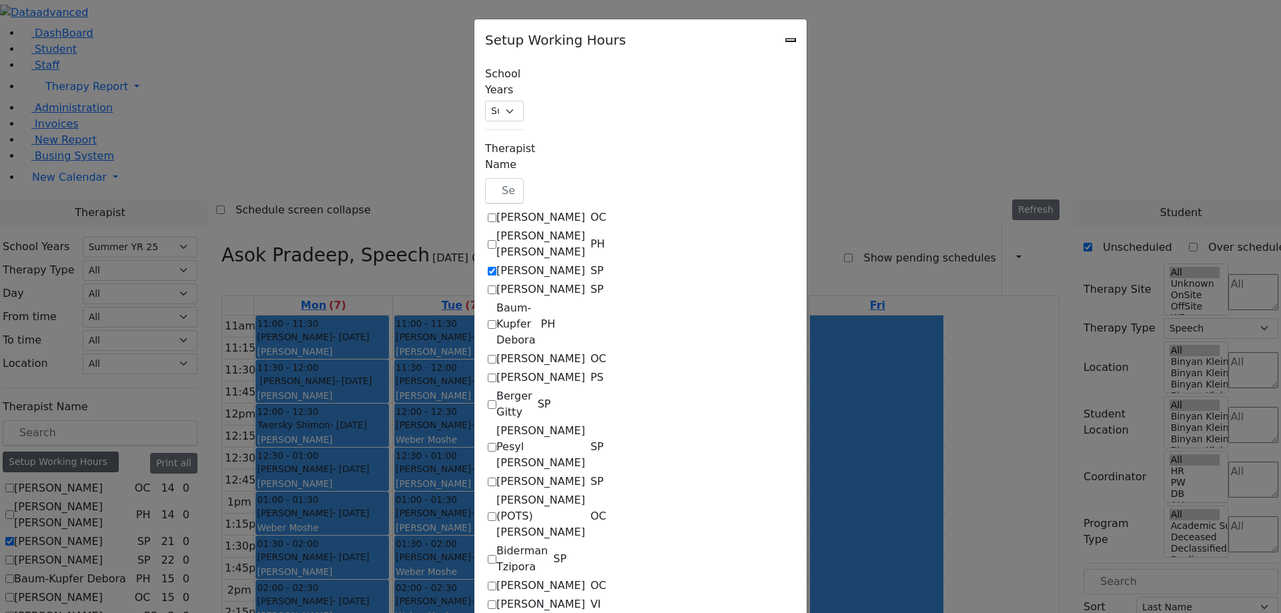
select select "15:00:00"
select select "11:00:00"
select select "15:00:00"
select select "1"
select select "15:00:00"
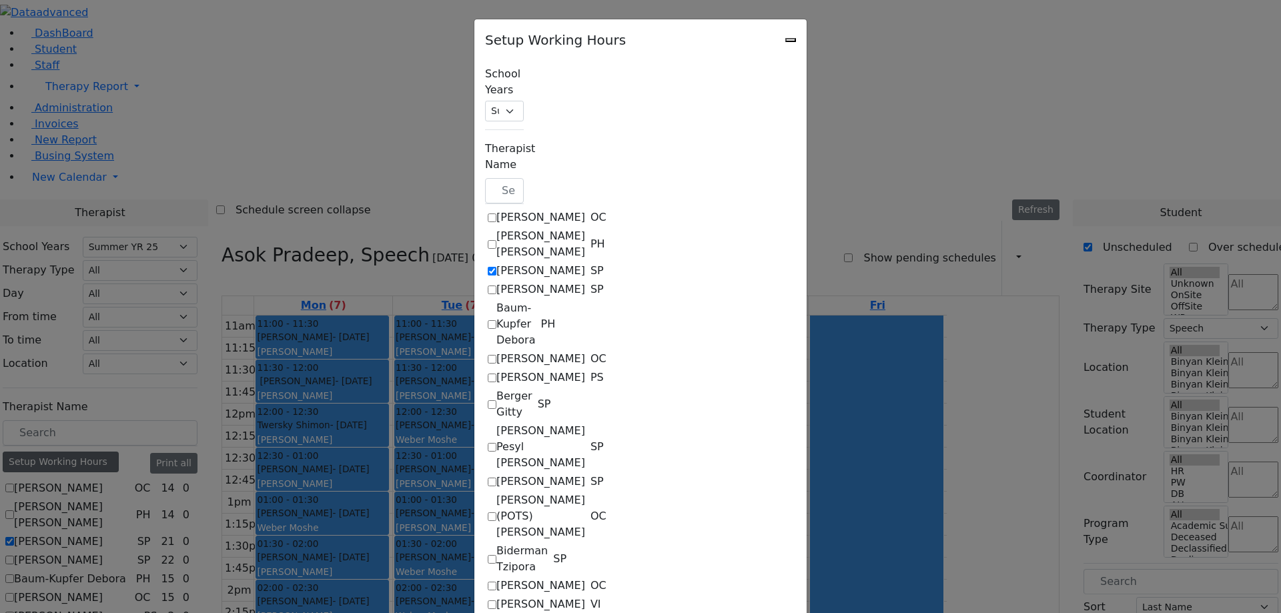
select select "15:00:00"
select select "17:00:00"
select select "11:00:00"
select select "15:00:00"
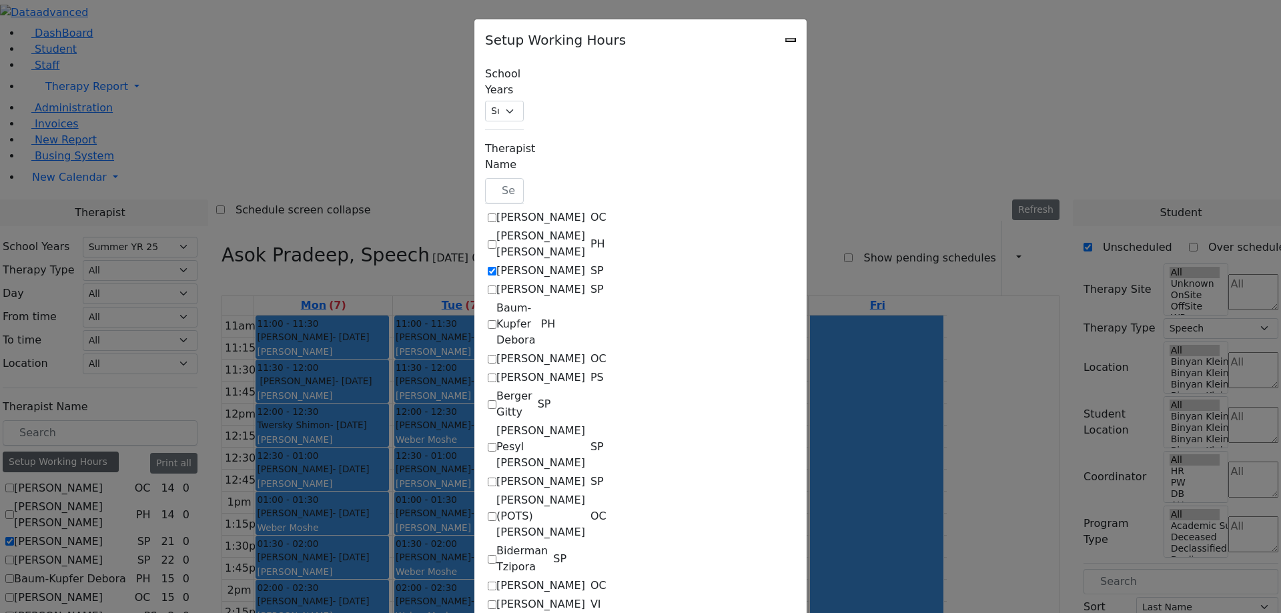
select select "1"
select select "15:00:00"
select select "17:00:00"
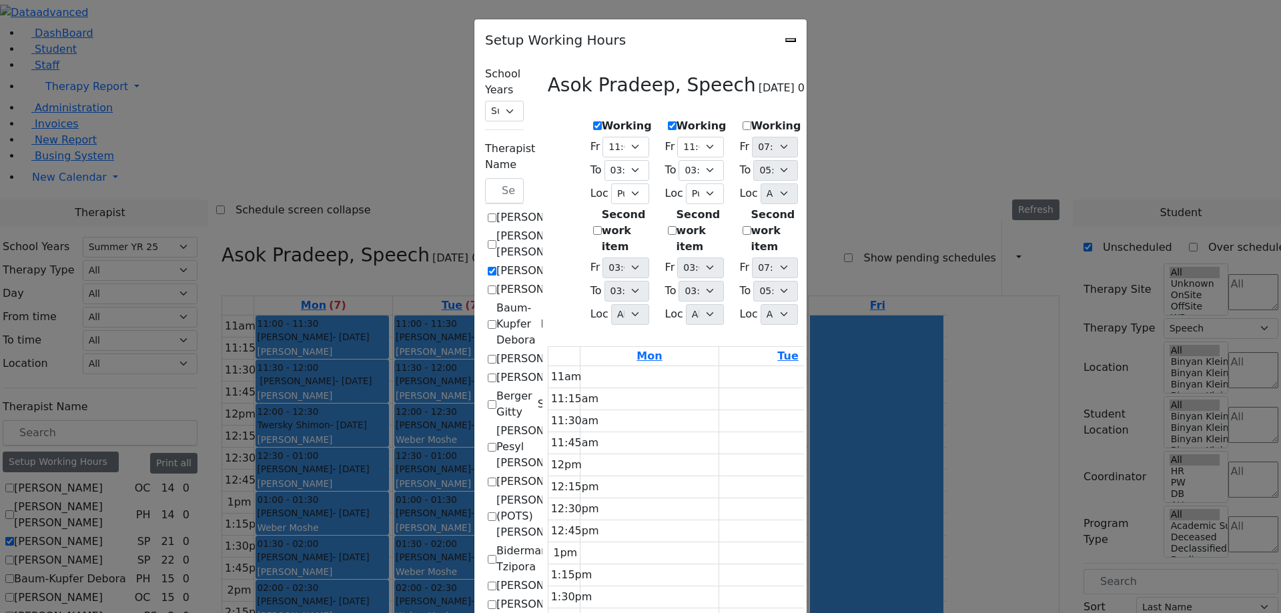
click at [751, 121] on label "Working" at bounding box center [776, 126] width 50 height 16
click at [742, 121] on input "Working" at bounding box center [746, 125] width 9 height 9
checkbox input "true"
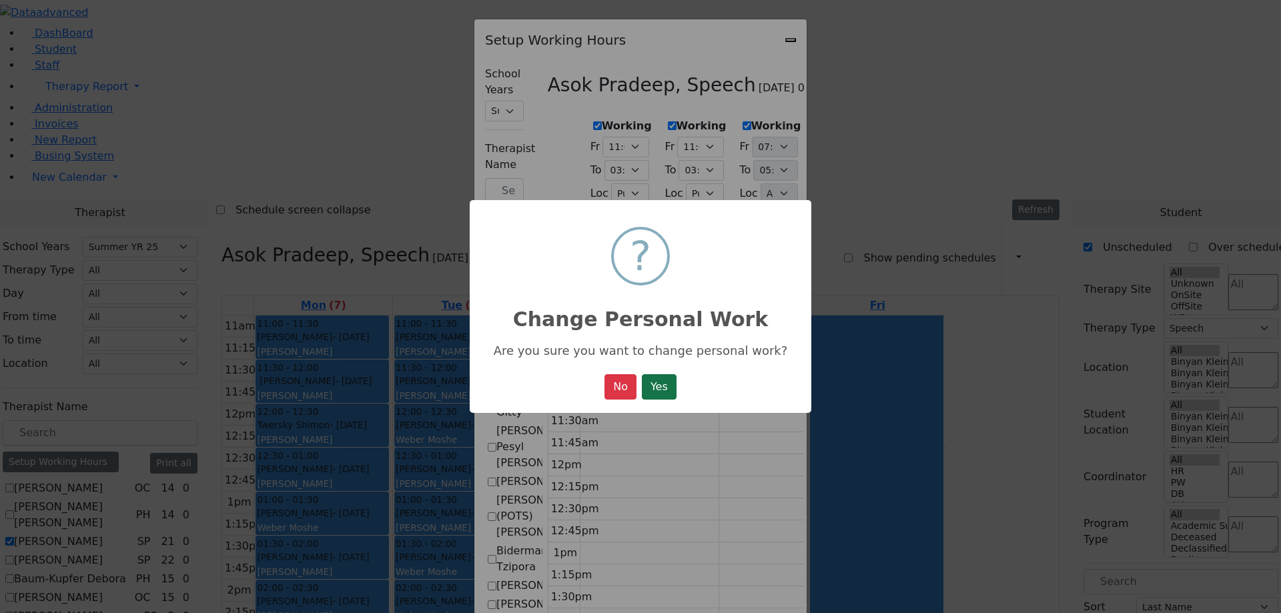
click at [665, 398] on button "Yes" at bounding box center [659, 386] width 35 height 25
select select "11:00:00"
select select "15:00:00"
select select "1"
select select "15:00:00"
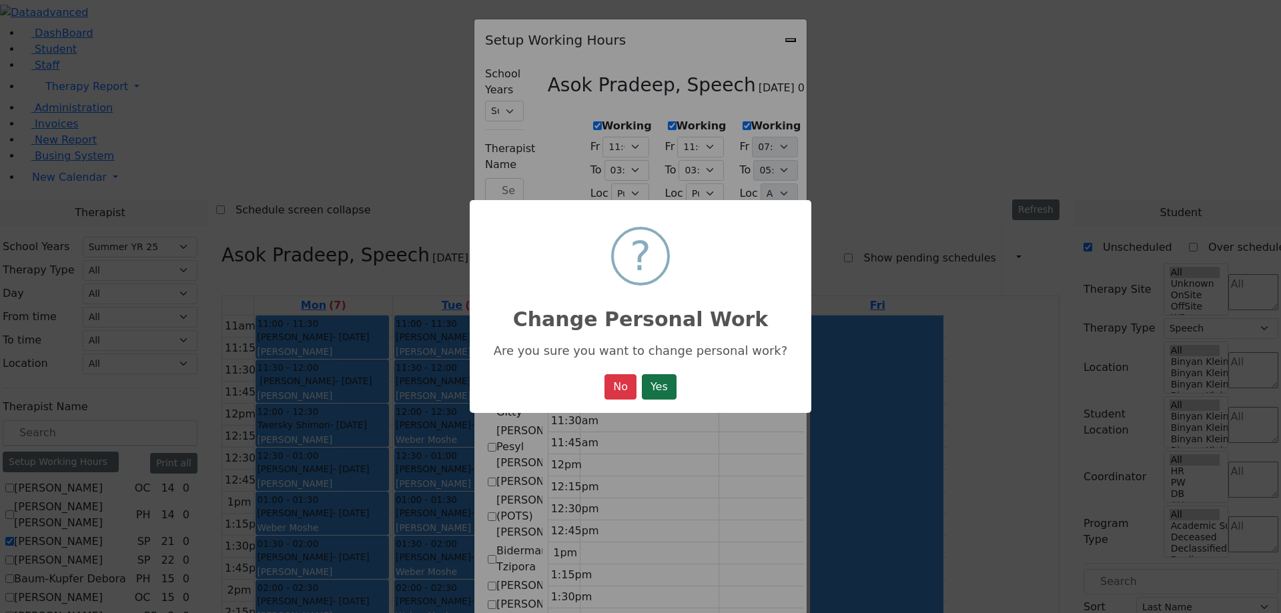
select select "15:00:00"
select select "11:00:00"
select select "15:00:00"
select select "1"
select select "15:00:00"
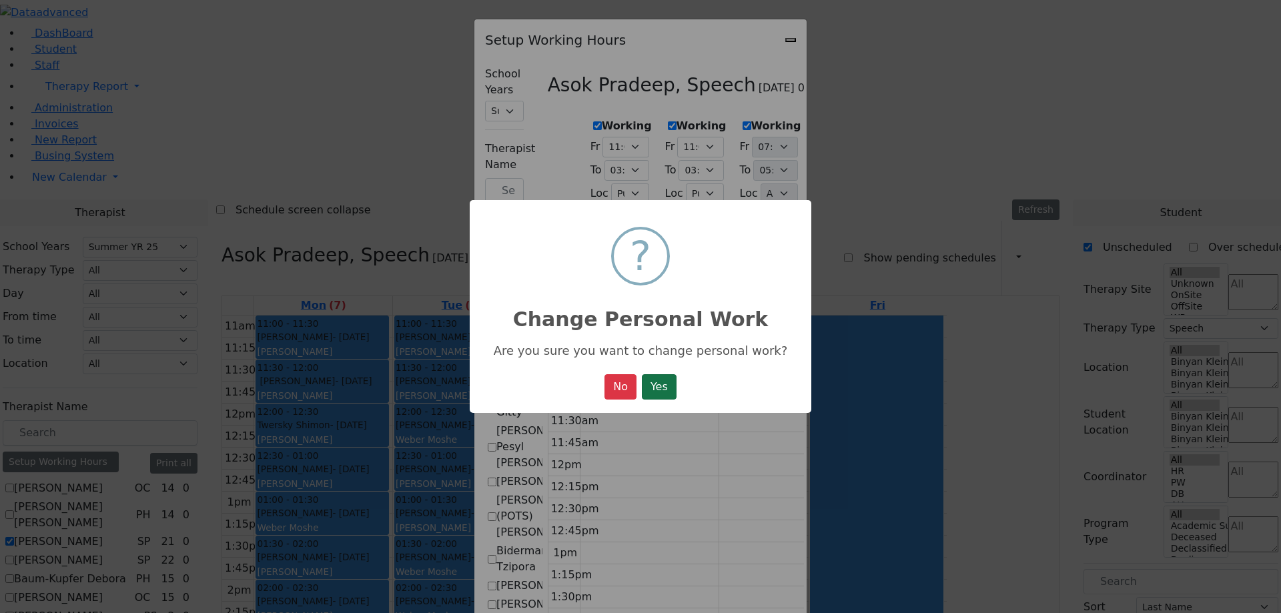
select select "15:00:00"
select select "17:00:00"
select select "1"
select select "15:00:00"
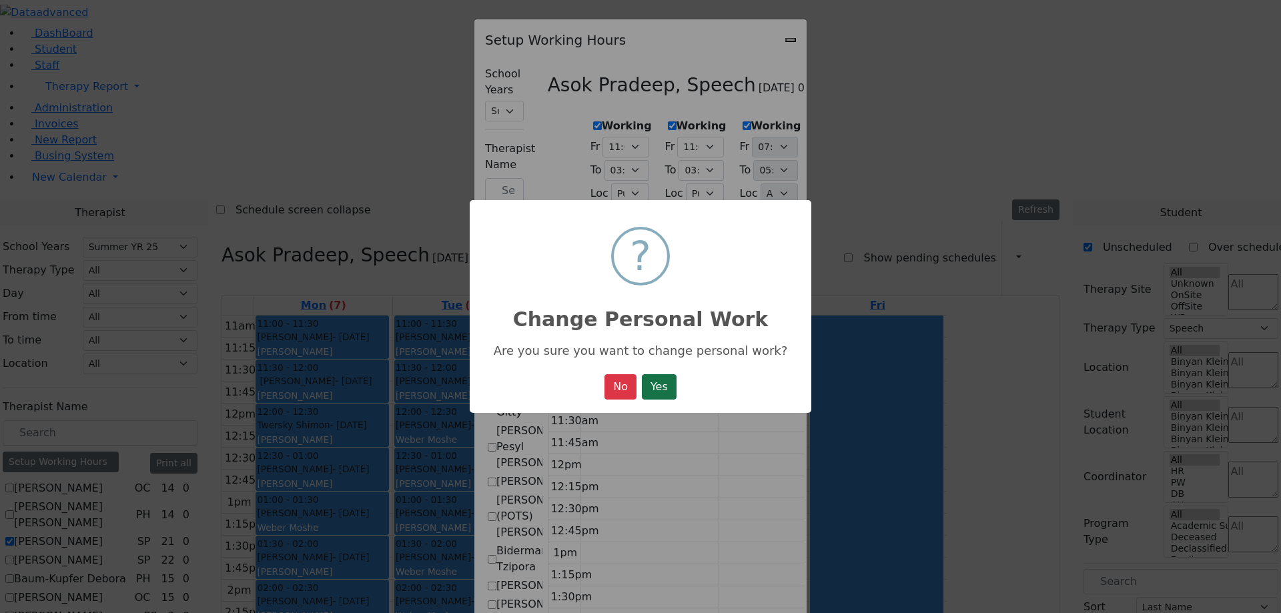
select select "11:00:00"
select select "15:00:00"
select select "1"
select select "15:00:00"
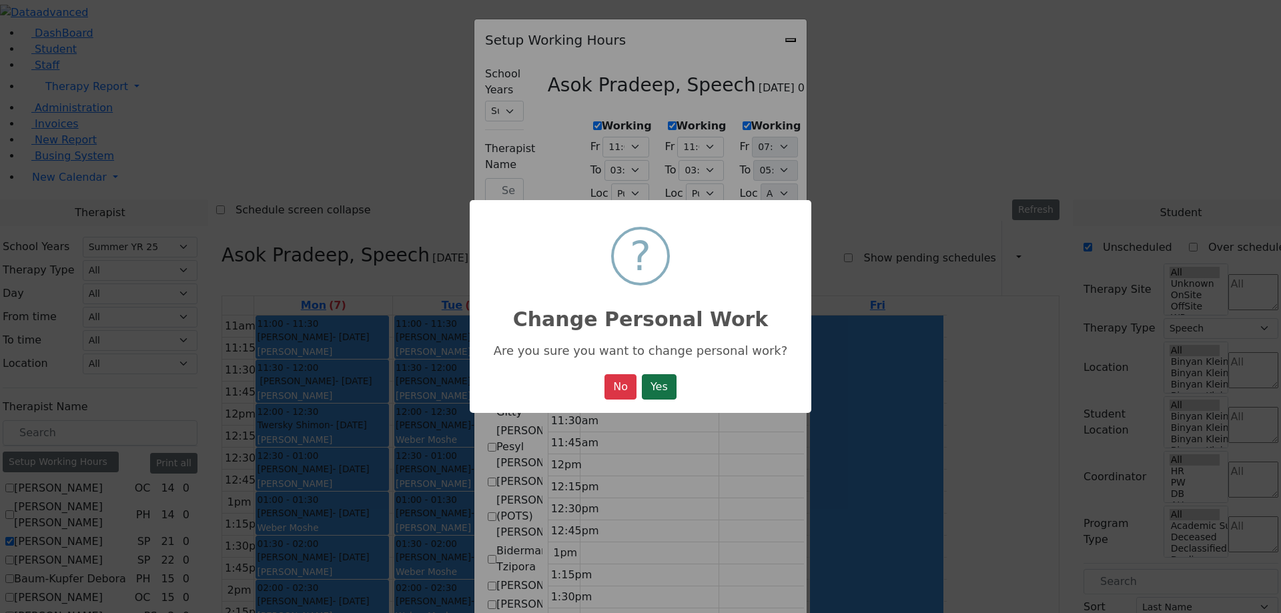
select select "17:00:00"
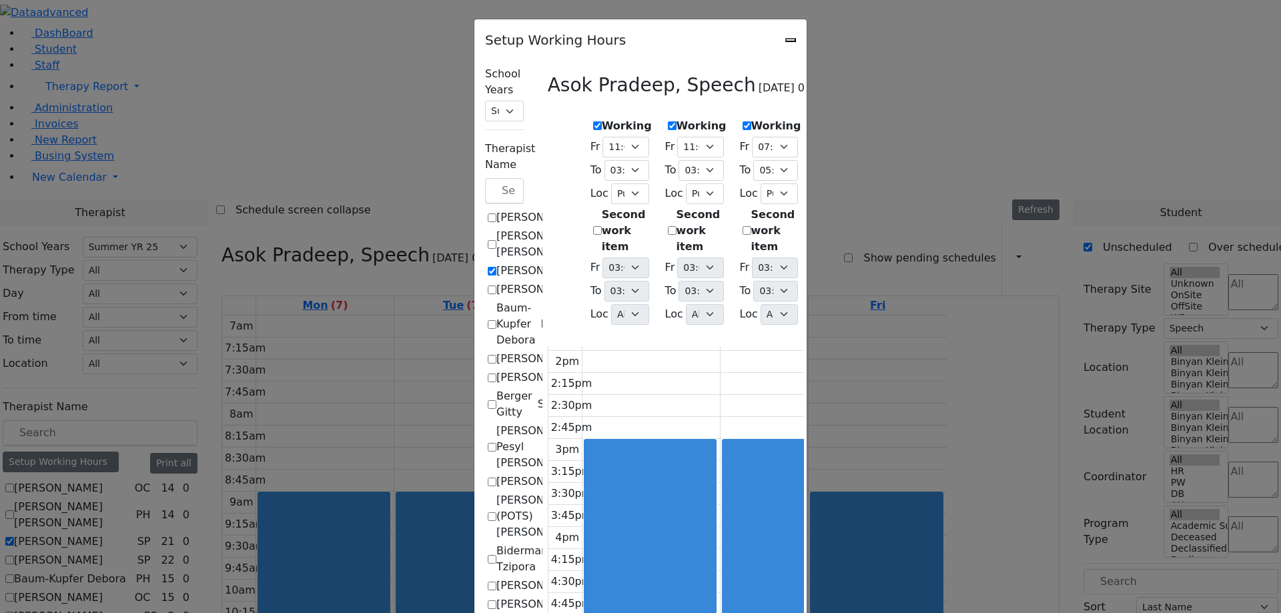
scroll to position [13, 0]
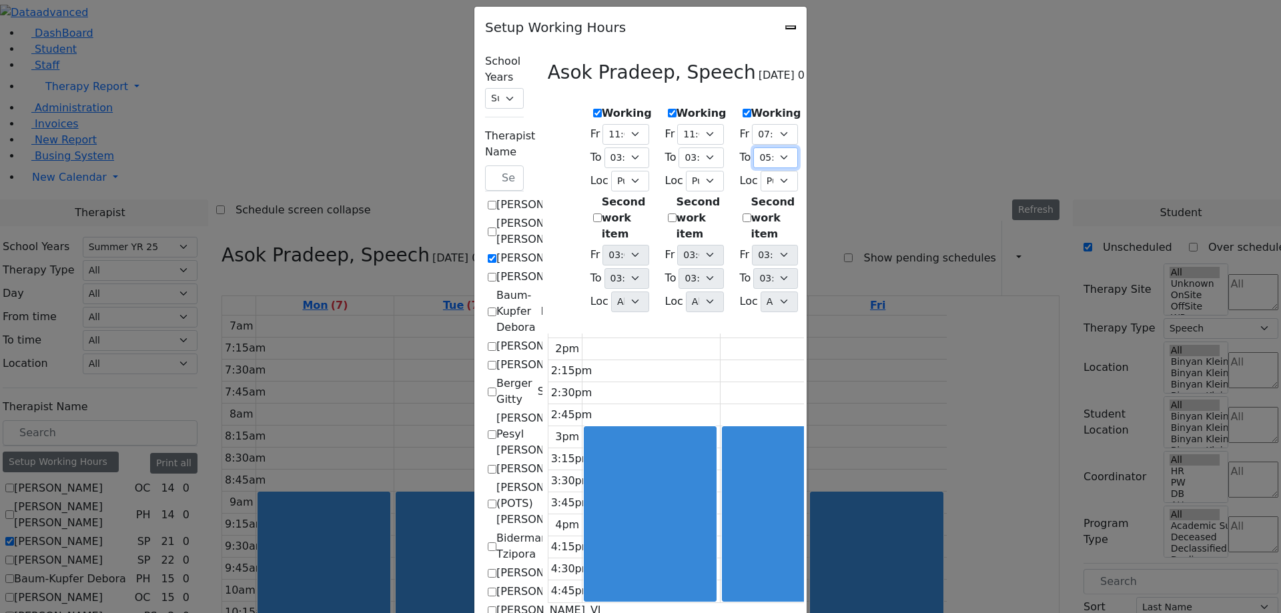
click at [789, 147] on select "07:15 AM 07:30 AM 07:45 AM 08:00 AM 08:15 AM 08:30 AM 08:45 AM 09:00 AM 09:15 A…" at bounding box center [775, 157] width 45 height 21
select select "15:00:00"
click at [753, 147] on select "07:15 AM 07:30 AM 07:45 AM 08:00 AM 08:15 AM 08:30 AM 08:45 AM 09:00 AM 09:15 A…" at bounding box center [775, 157] width 45 height 21
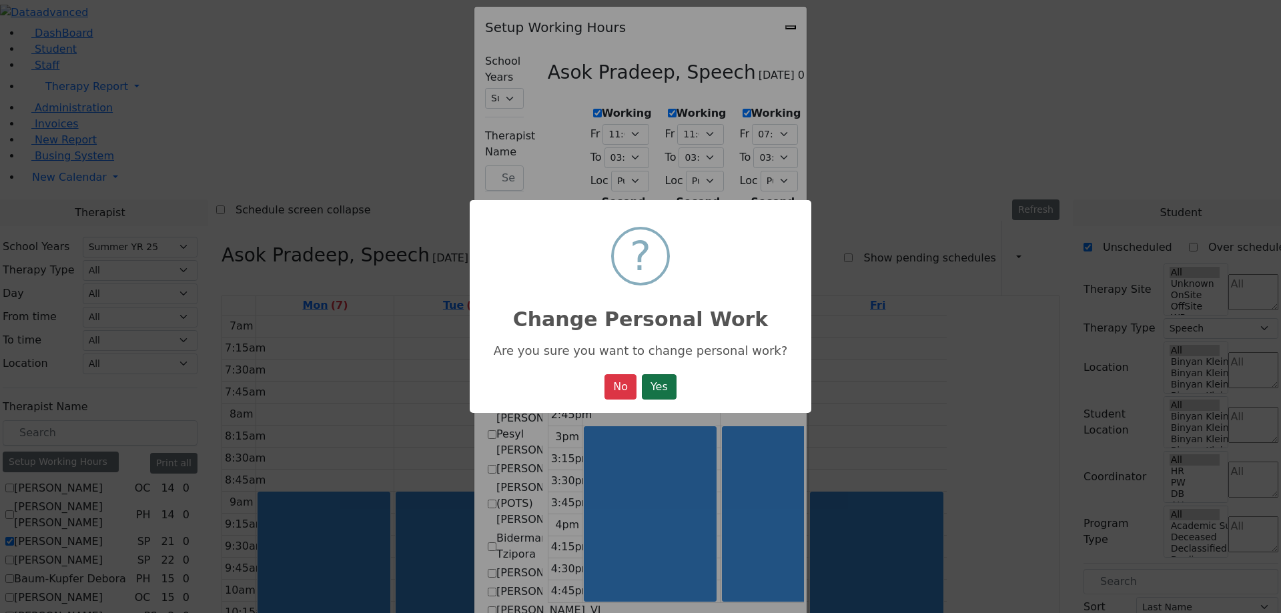
click at [662, 385] on button "Yes" at bounding box center [659, 386] width 35 height 25
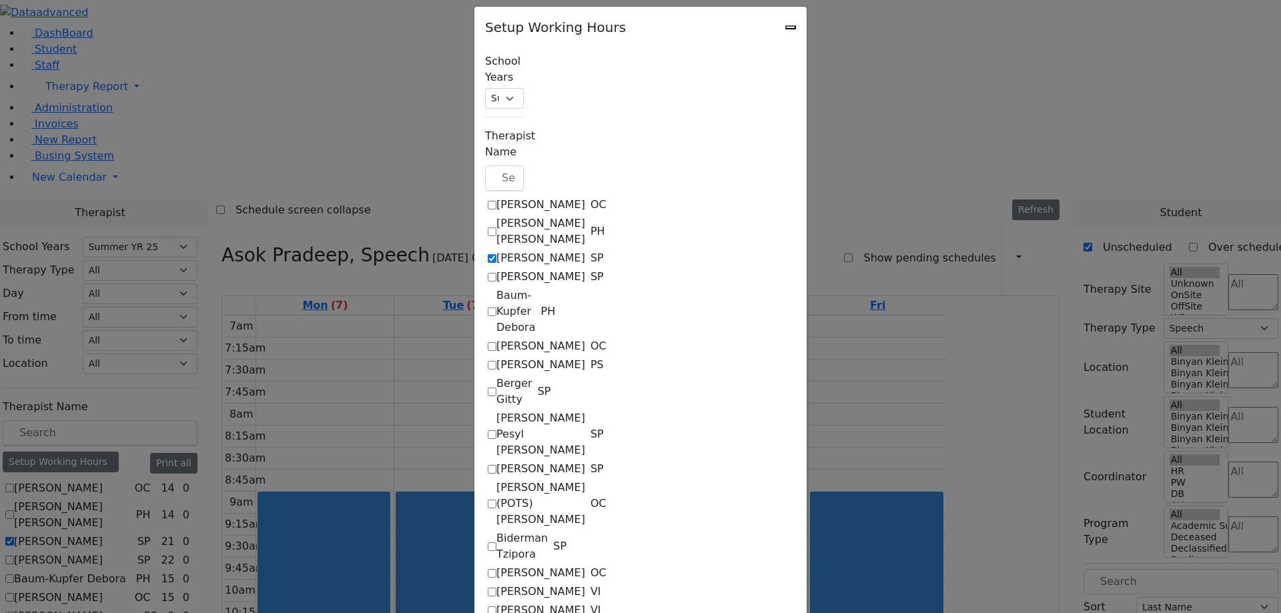
select select "11:00:00"
select select "15:00:00"
select select "1"
select select "15:00:00"
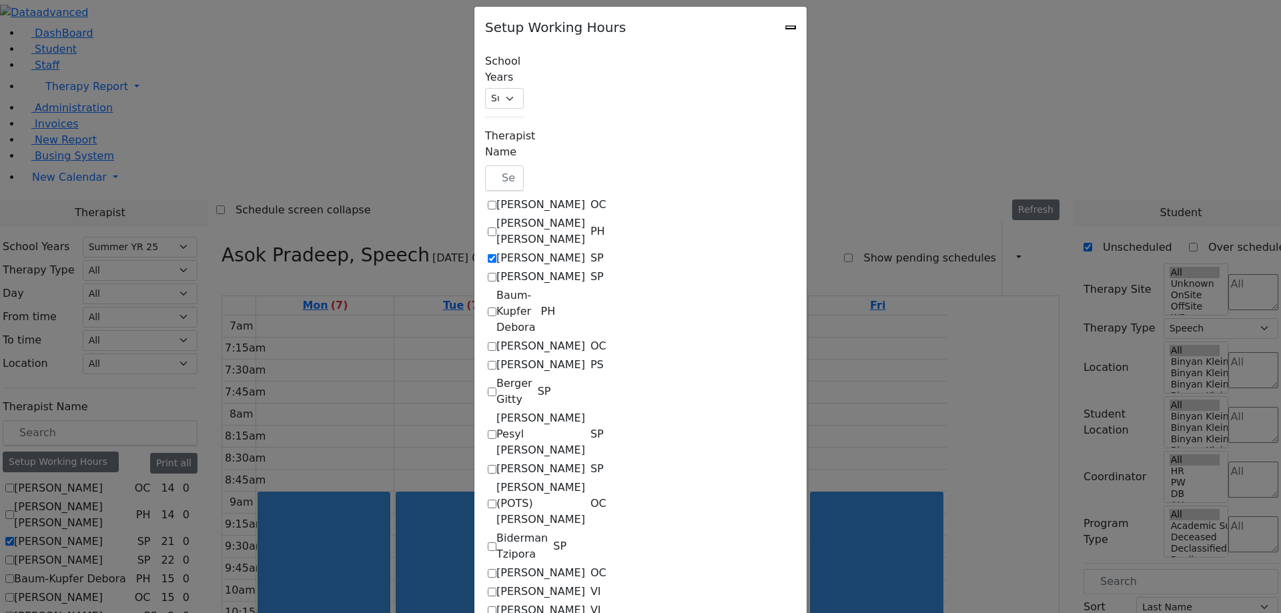
select select "11:00:00"
select select "15:00:00"
select select "1"
select select "15:00:00"
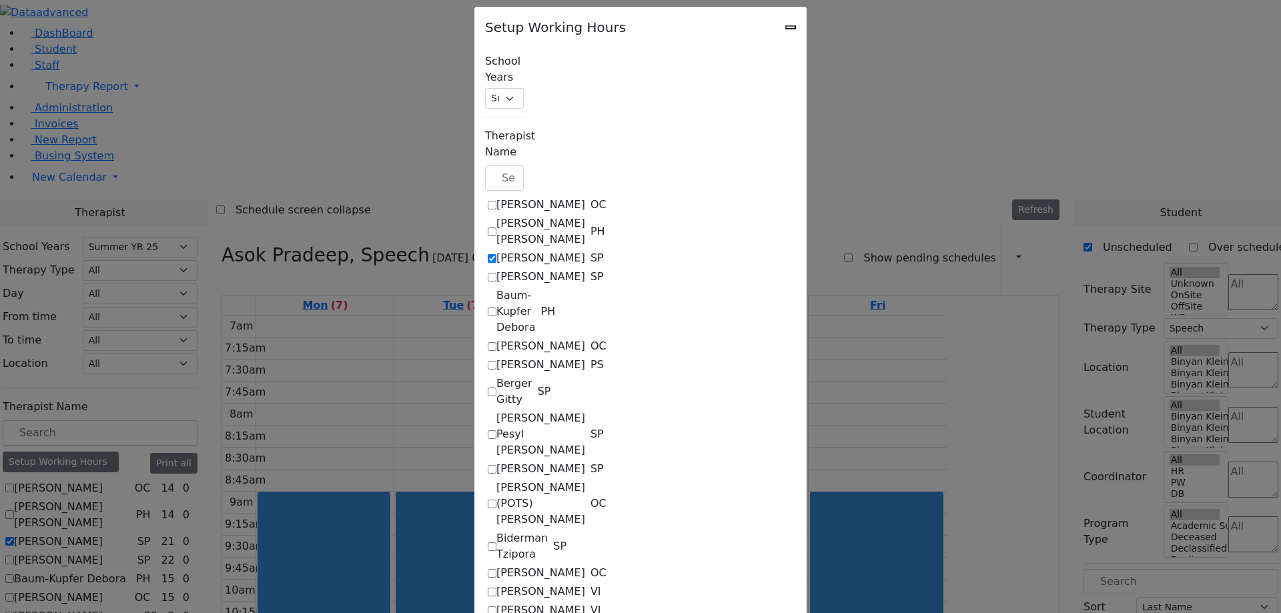
select select "15:00:00"
select select "1"
select select "15:00:00"
select select "11:00:00"
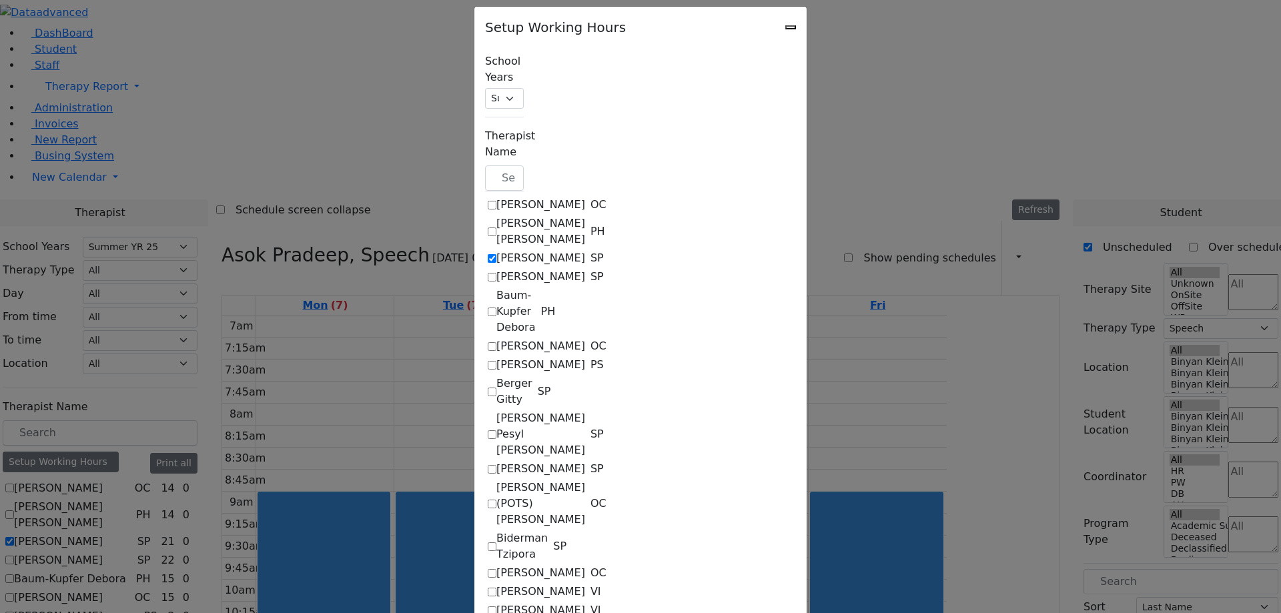
select select "15:00:00"
select select "1"
select select "15:00:00"
select select "17:00:00"
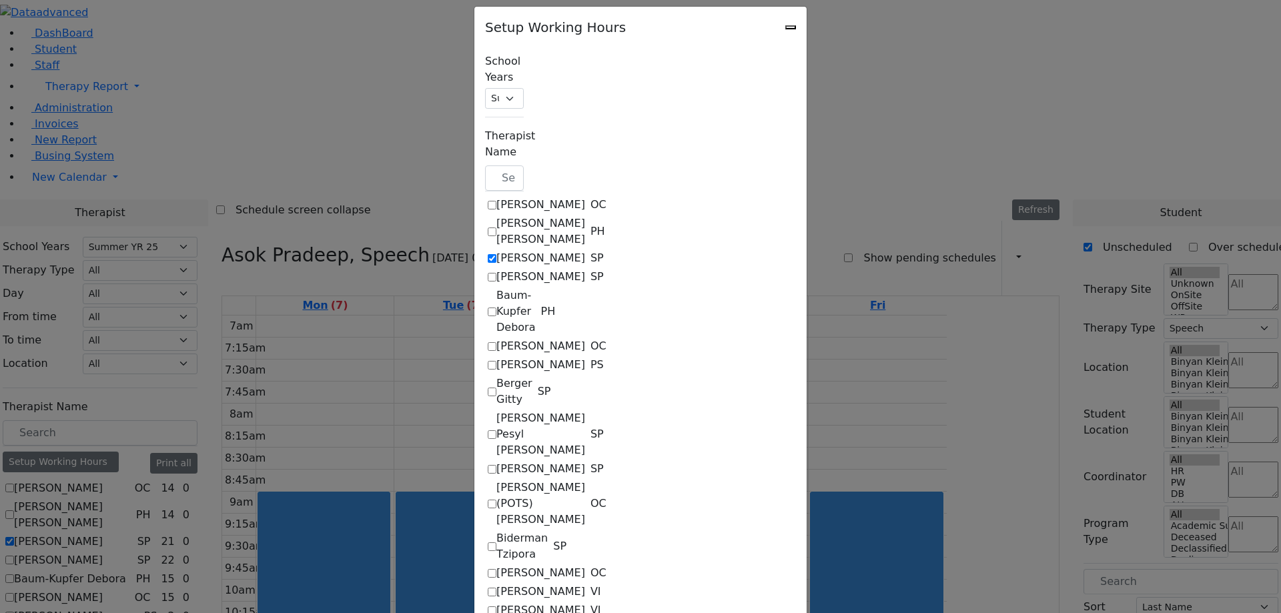
select select "17:00:00"
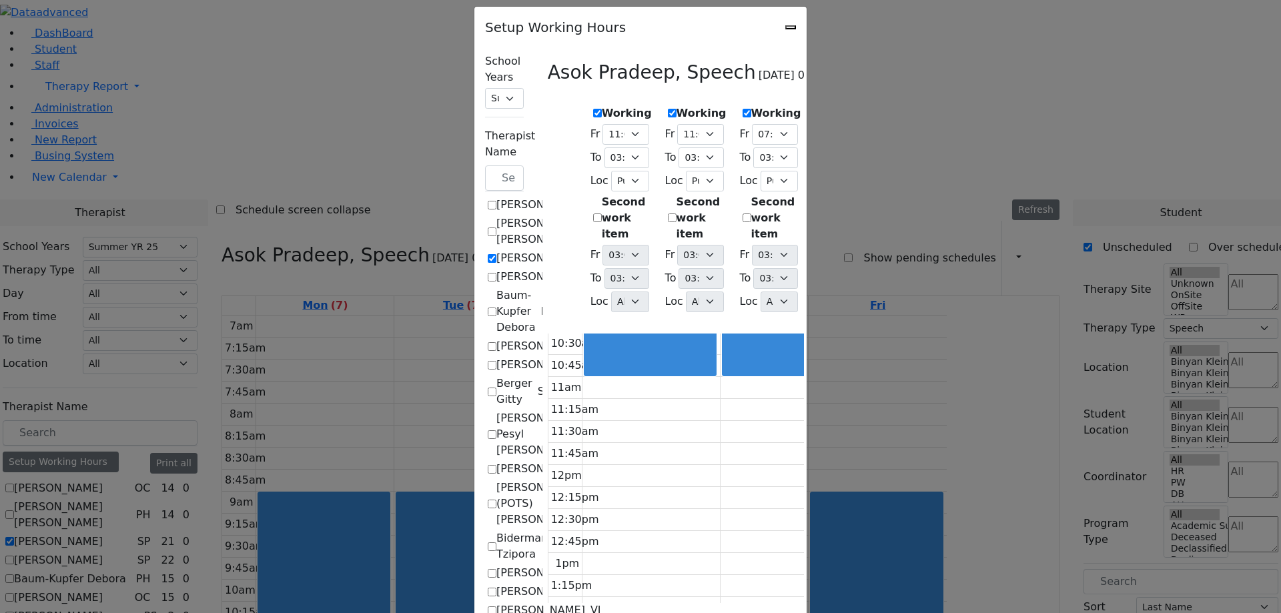
scroll to position [457, 0]
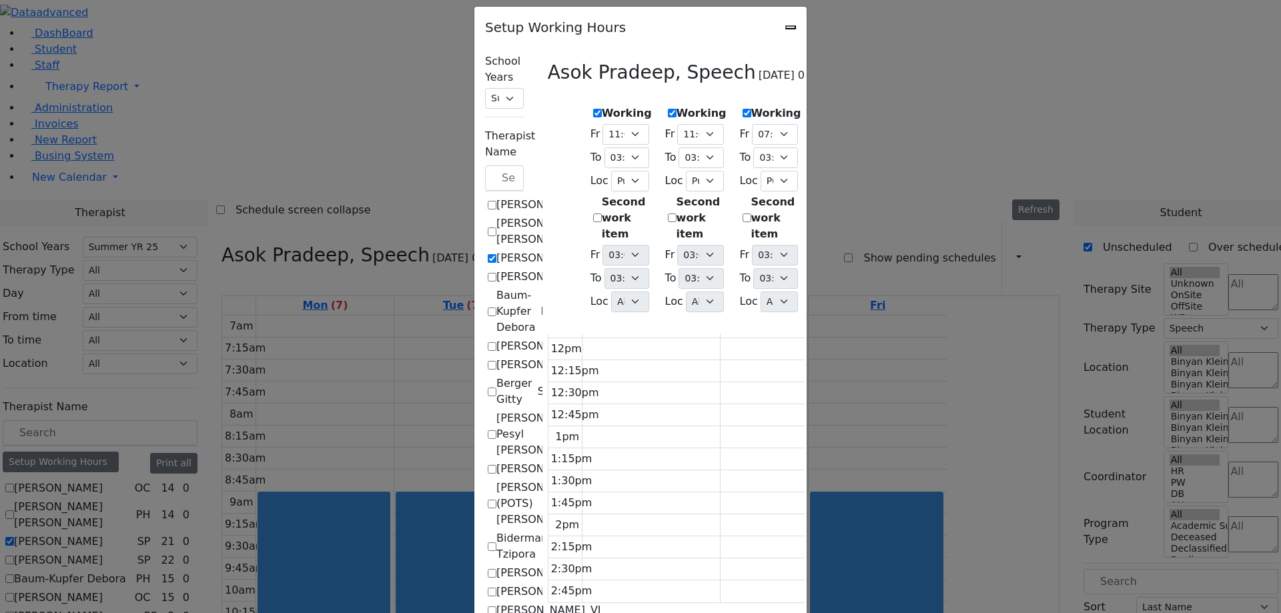
click at [790, 27] on icon "Close" at bounding box center [790, 27] width 0 height 0
checkbox input "false"
